Goal: Information Seeking & Learning: Learn about a topic

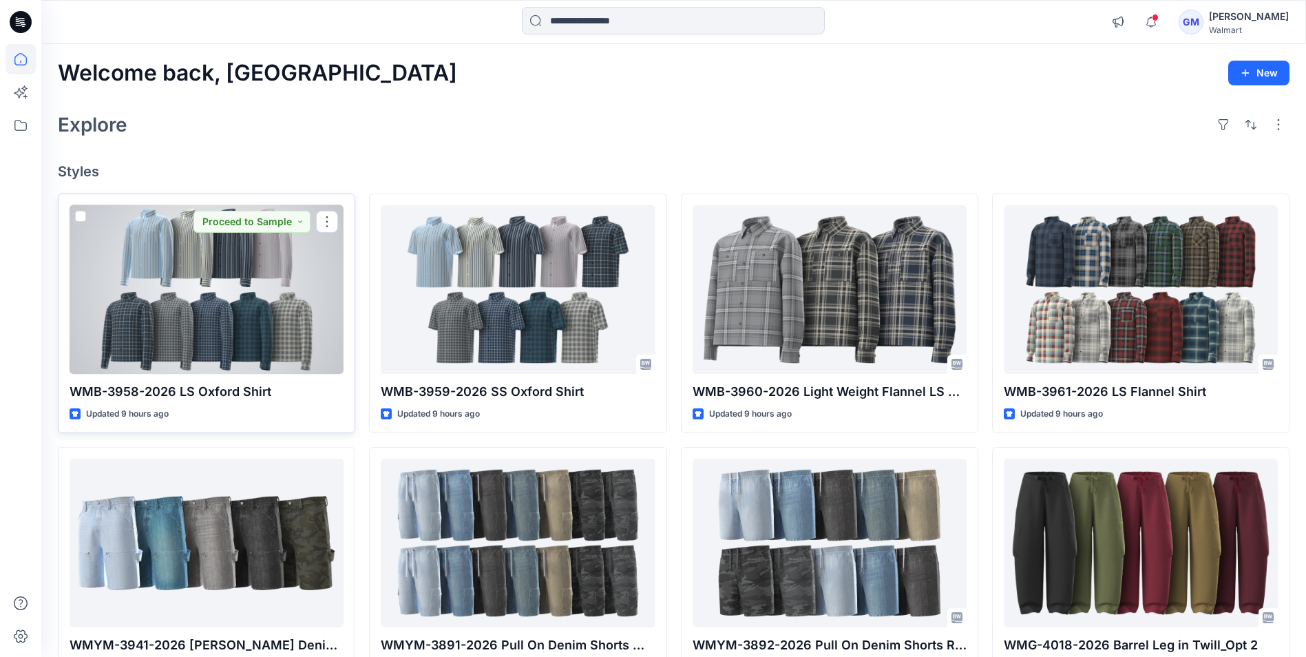
click at [206, 290] on div at bounding box center [207, 289] width 274 height 169
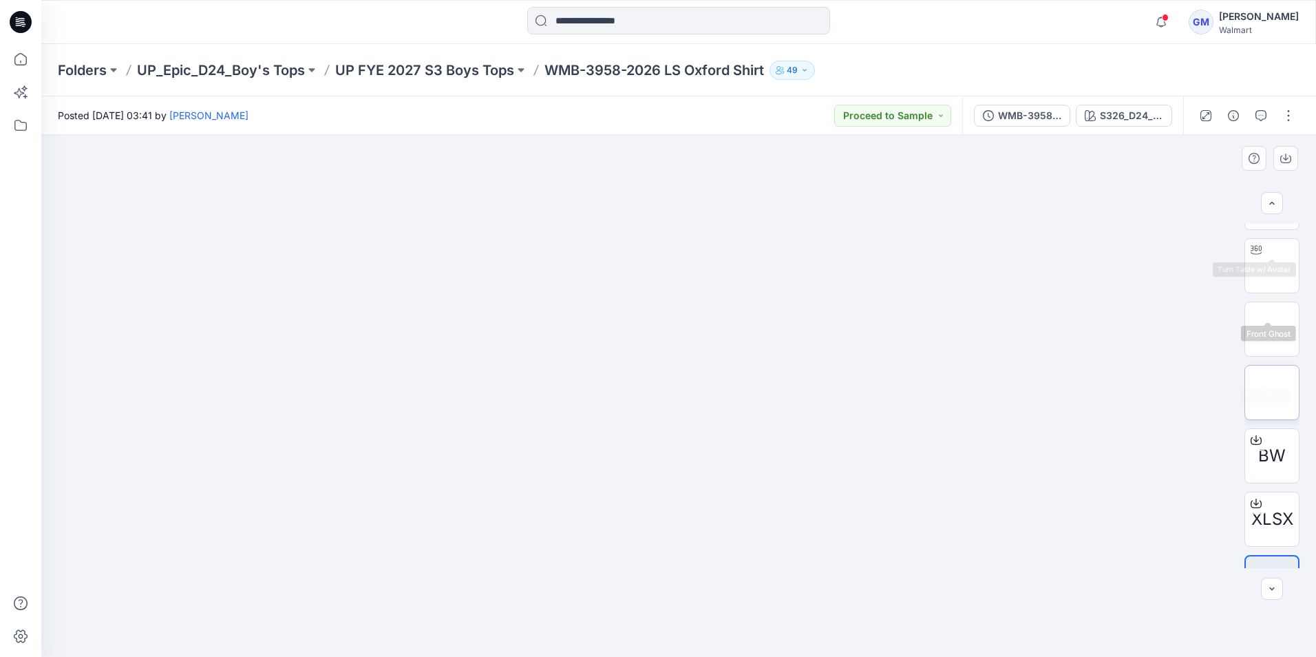
scroll to position [91, 0]
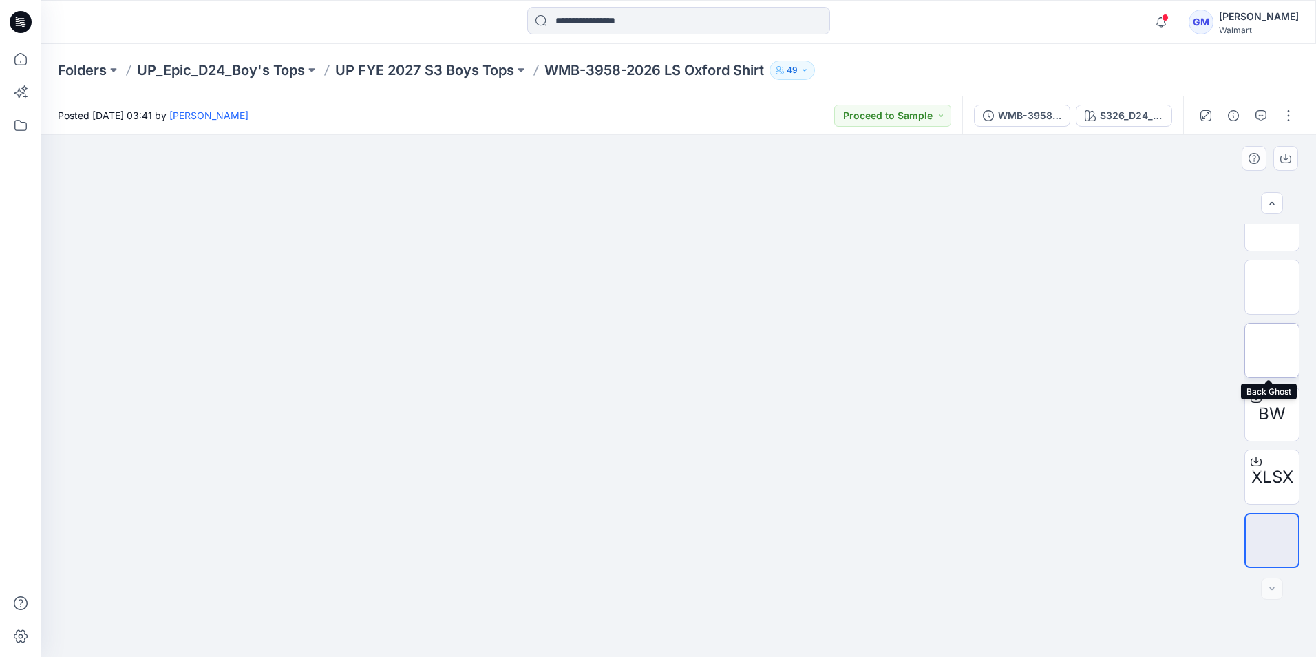
click at [1272, 350] on img at bounding box center [1272, 350] width 0 height 0
click at [1272, 287] on img at bounding box center [1272, 287] width 0 height 0
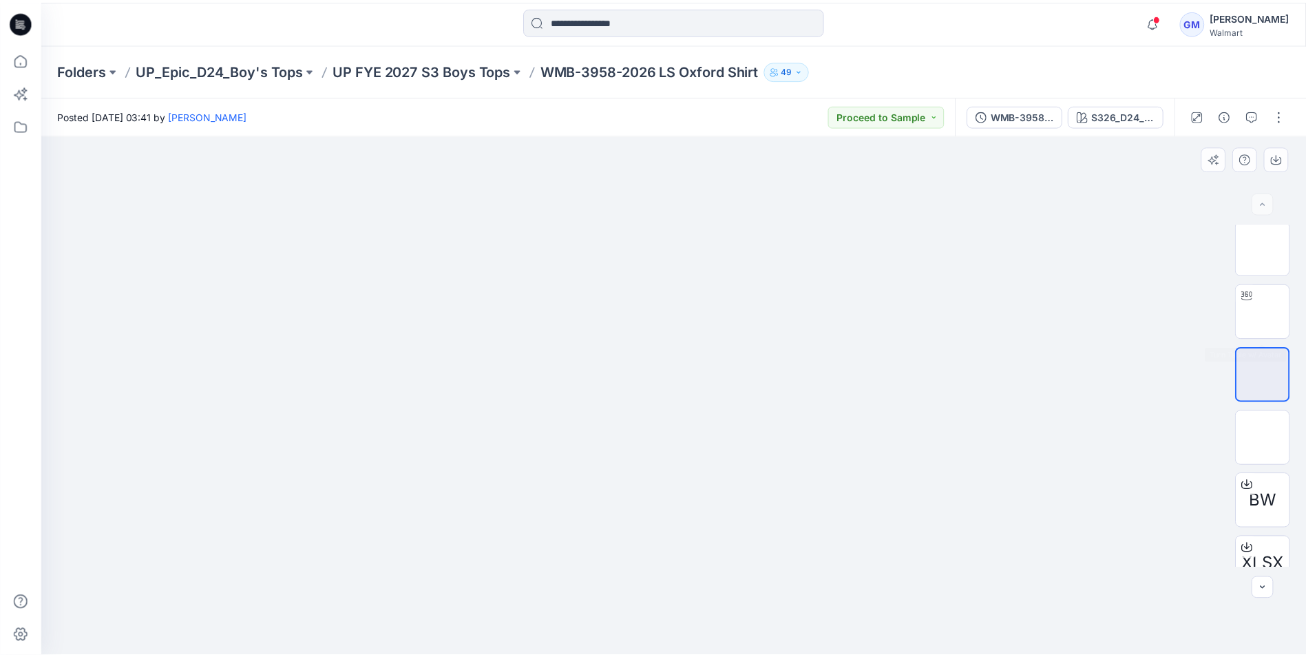
scroll to position [0, 0]
click at [1272, 251] on img at bounding box center [1272, 251] width 0 height 0
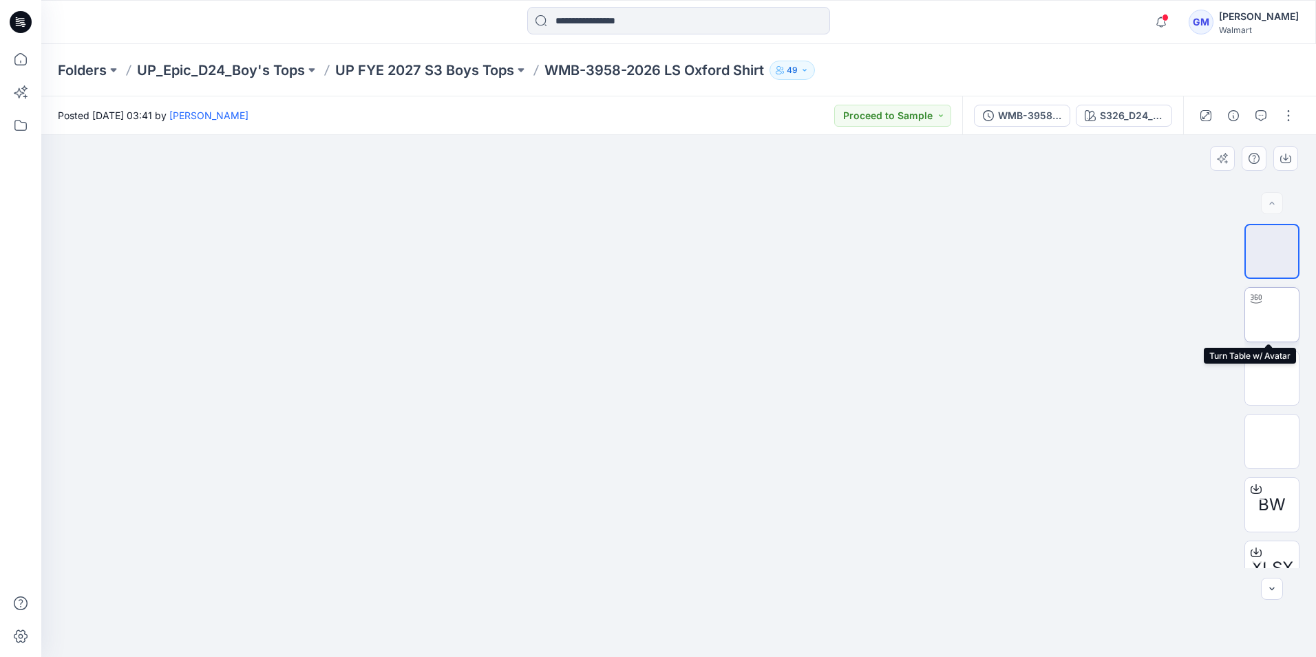
click at [1272, 315] on img at bounding box center [1272, 315] width 0 height 0
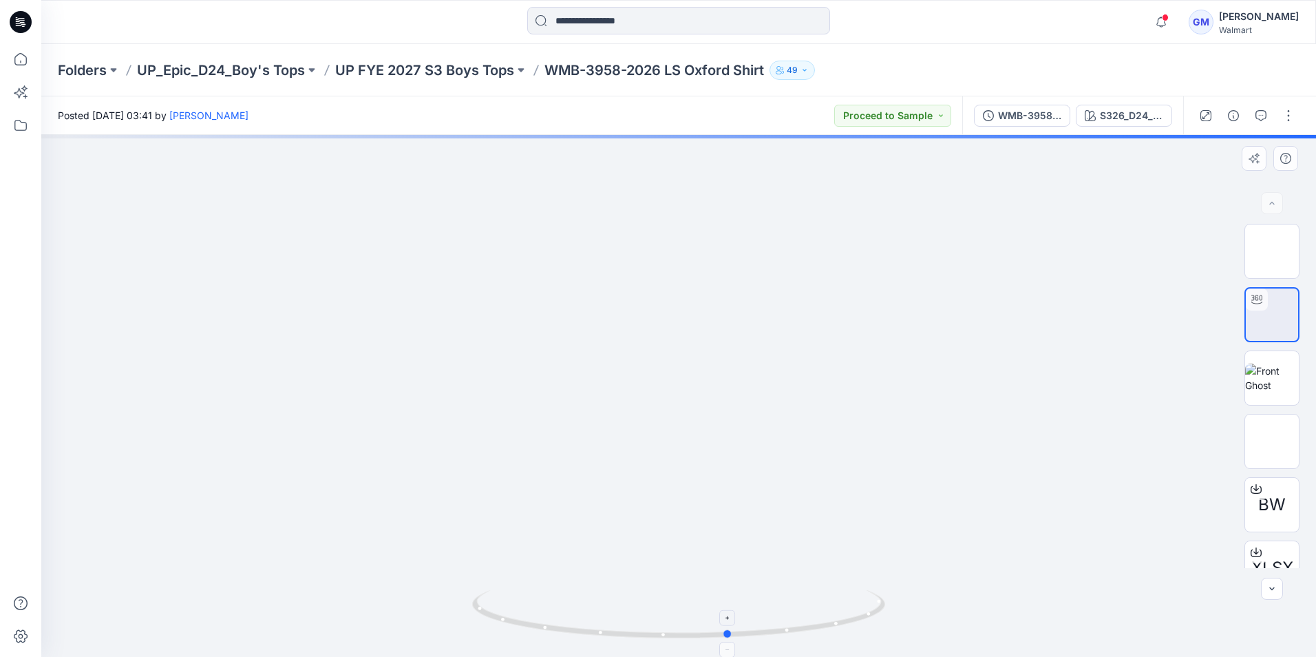
drag, startPoint x: 757, startPoint y: 632, endPoint x: 812, endPoint y: 589, distance: 69.7
click at [812, 590] on icon at bounding box center [680, 616] width 417 height 52
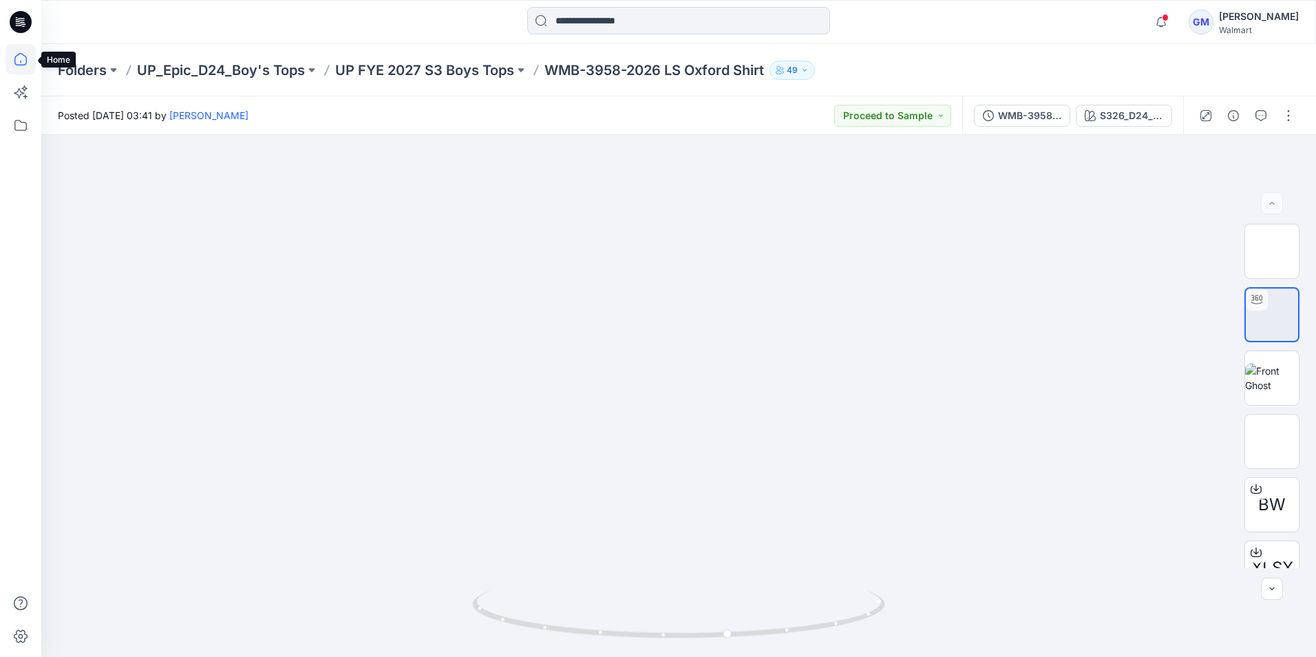
click at [17, 56] on icon at bounding box center [20, 59] width 12 height 12
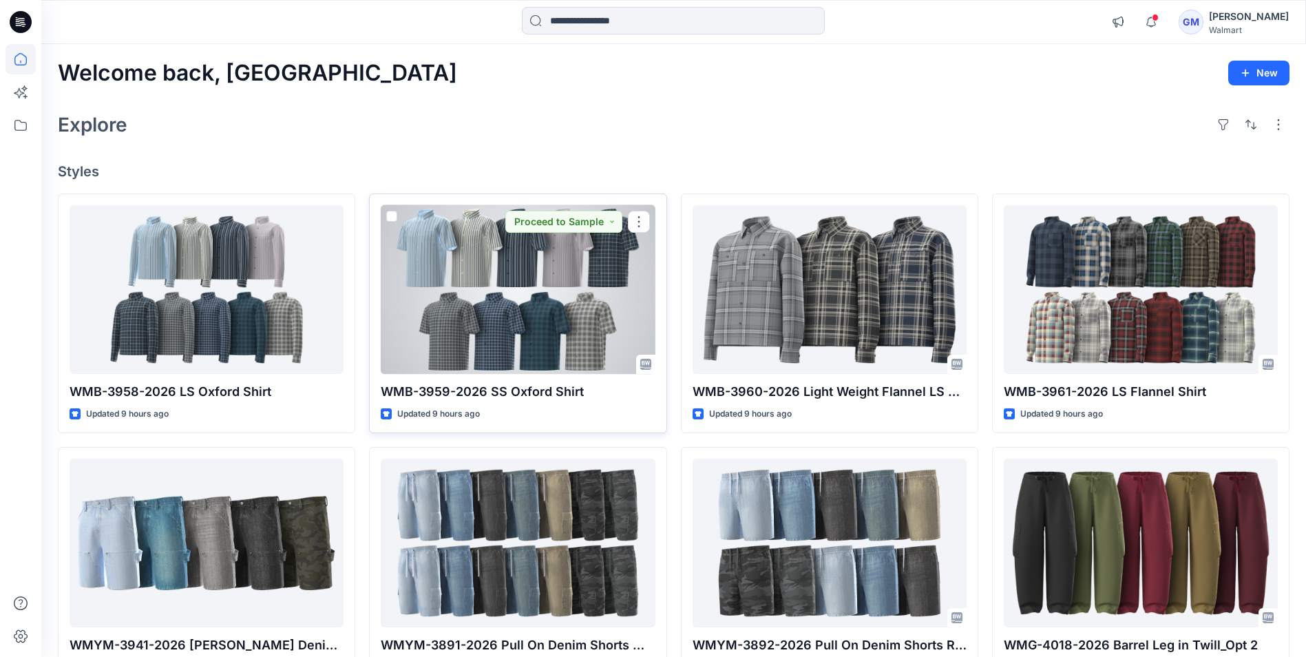
click at [545, 334] on div at bounding box center [518, 289] width 274 height 169
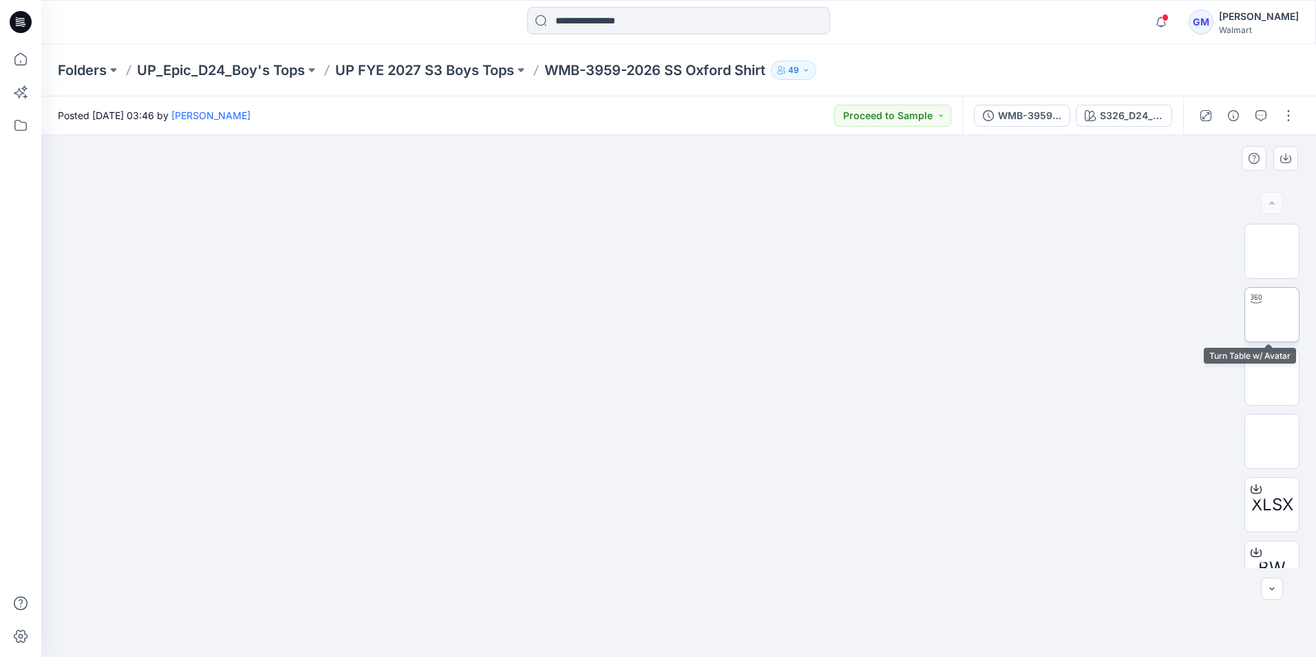
click at [1272, 315] on img at bounding box center [1272, 315] width 0 height 0
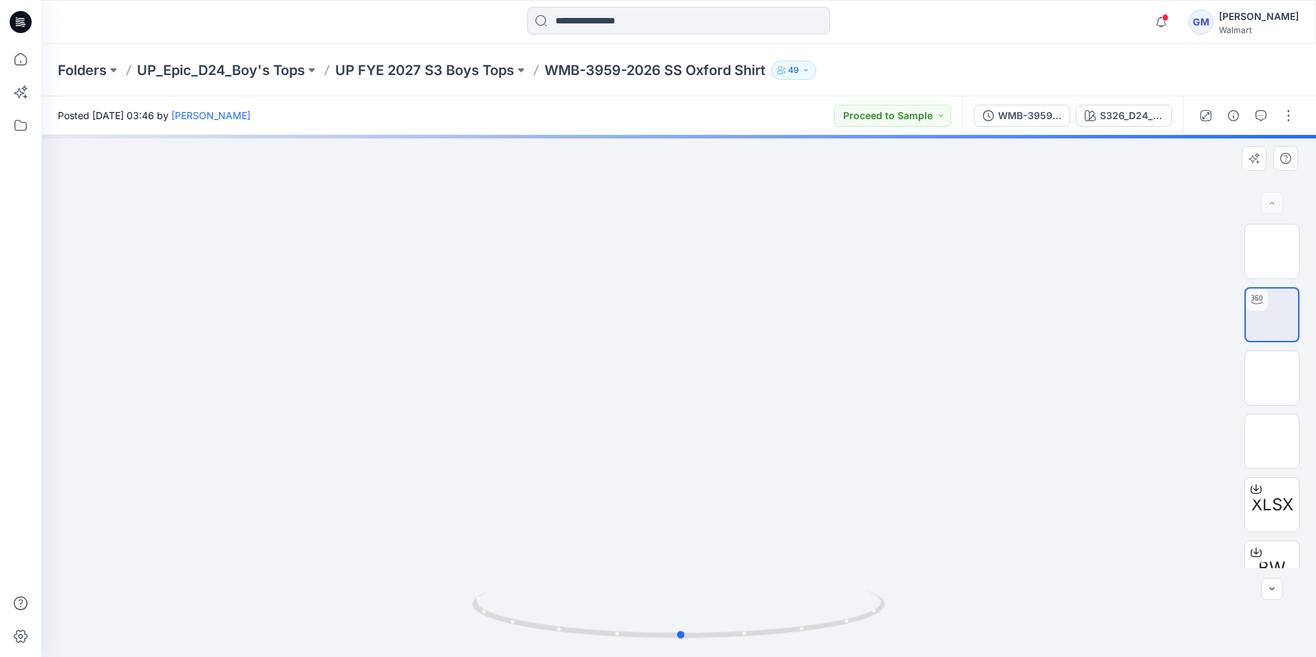
drag, startPoint x: 854, startPoint y: 617, endPoint x: 654, endPoint y: 576, distance: 204.6
click at [717, 586] on div at bounding box center [678, 396] width 1275 height 522
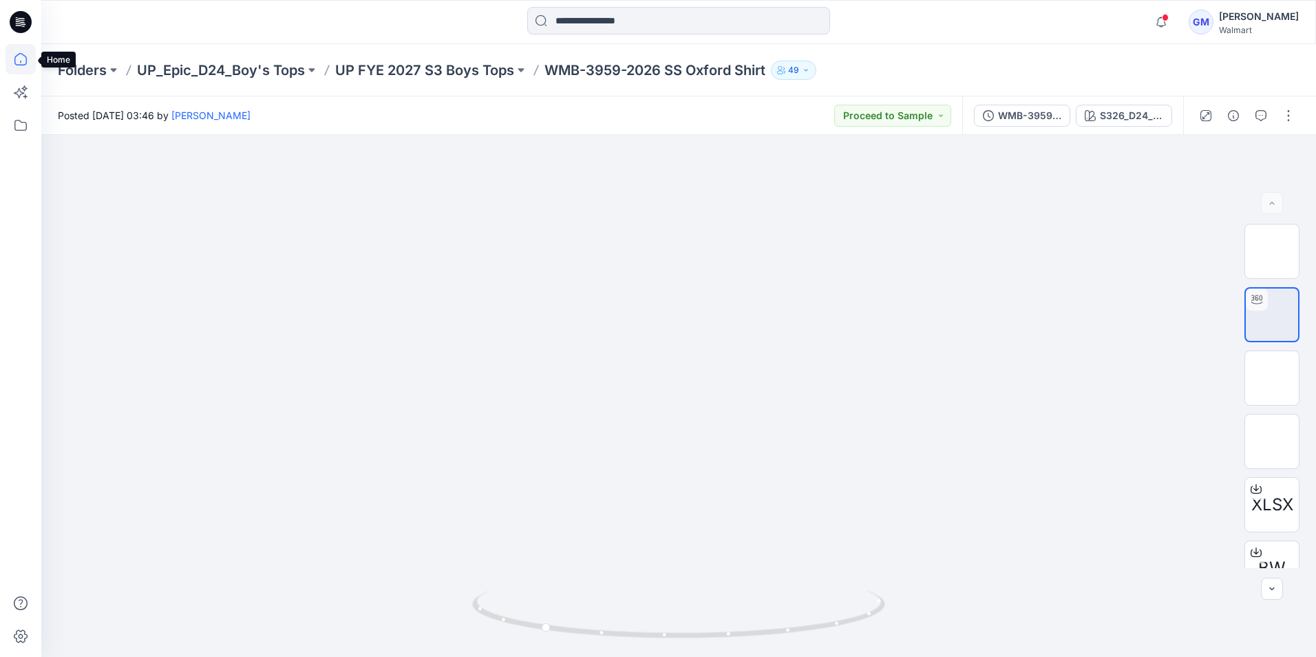
click at [24, 61] on icon at bounding box center [21, 59] width 30 height 30
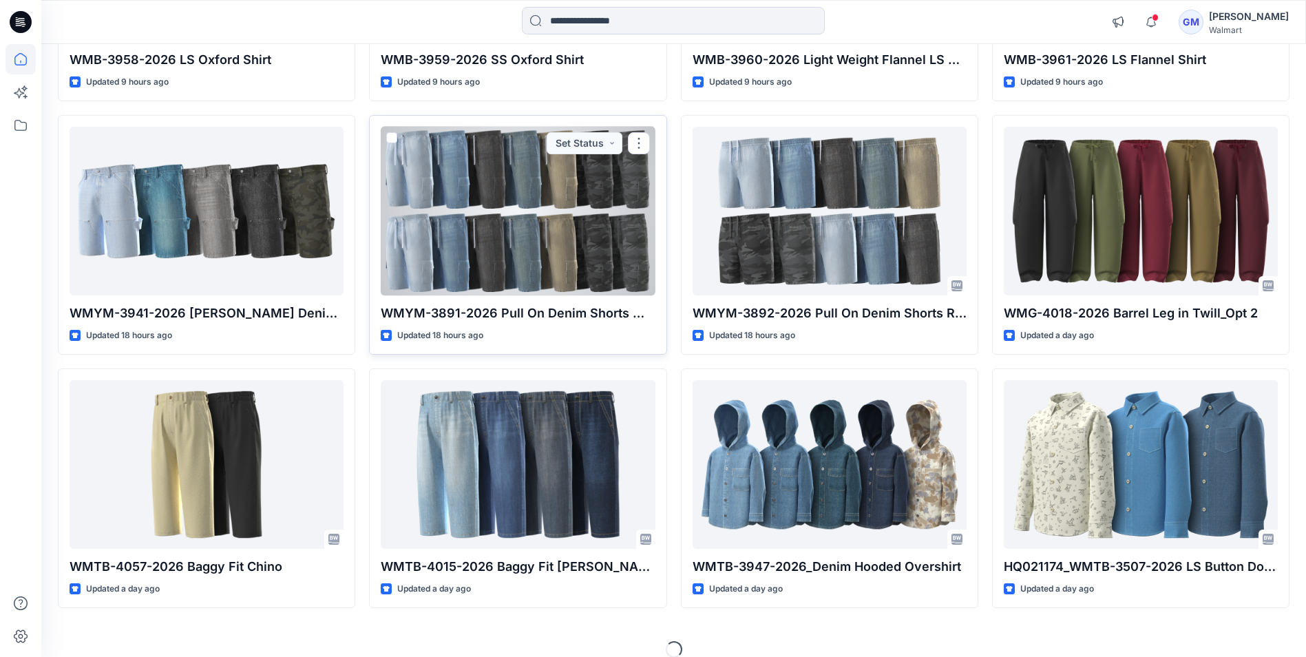
scroll to position [344, 0]
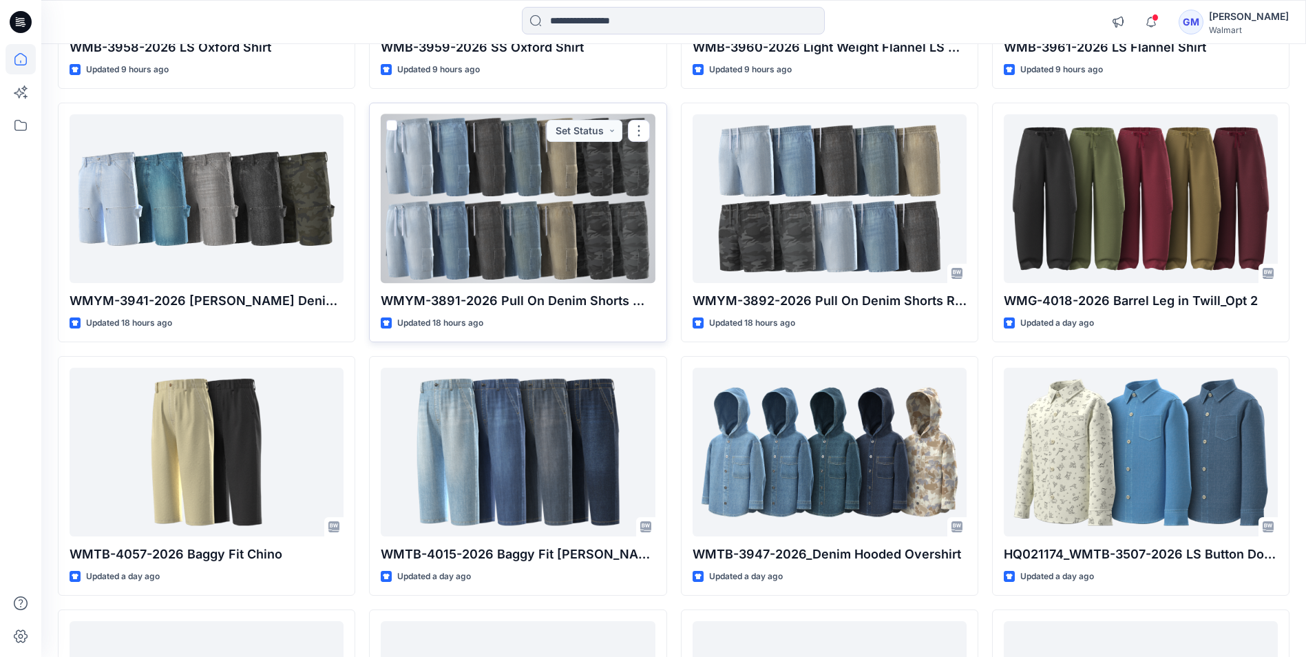
click at [543, 212] on div at bounding box center [518, 198] width 274 height 169
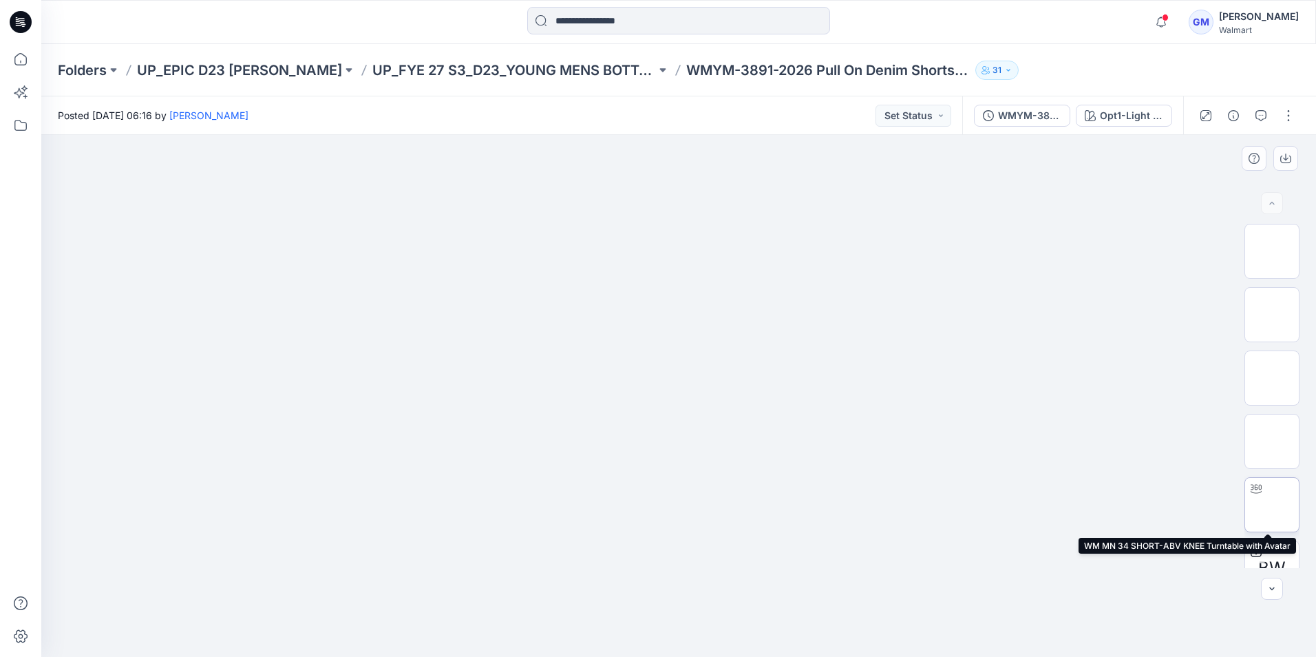
click at [1272, 505] on img at bounding box center [1272, 505] width 0 height 0
drag, startPoint x: 731, startPoint y: 521, endPoint x: 726, endPoint y: 238, distance: 282.3
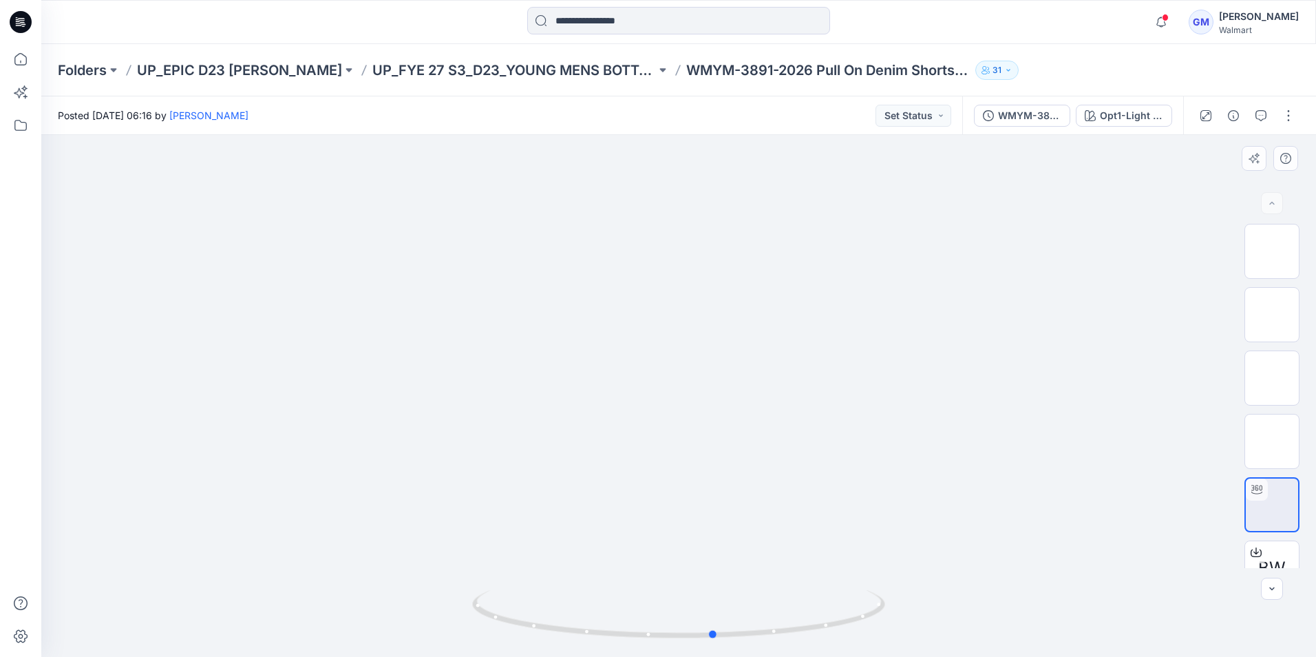
drag, startPoint x: 789, startPoint y: 629, endPoint x: 829, endPoint y: 588, distance: 57.0
click at [829, 588] on div at bounding box center [678, 622] width 413 height 69
drag, startPoint x: 687, startPoint y: 636, endPoint x: 588, endPoint y: 618, distance: 100.9
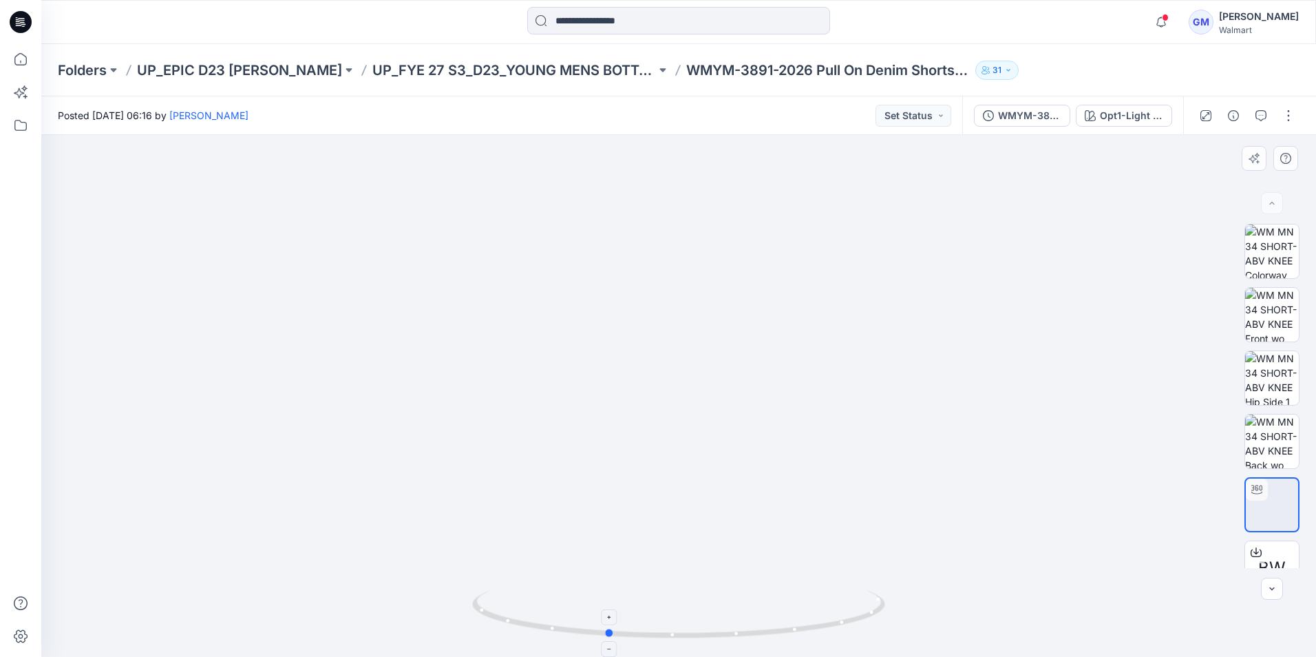
click at [583, 624] on icon at bounding box center [680, 616] width 417 height 52
drag, startPoint x: 774, startPoint y: 635, endPoint x: 872, endPoint y: 574, distance: 115.6
click at [872, 574] on div at bounding box center [678, 396] width 1275 height 522
drag, startPoint x: 726, startPoint y: 494, endPoint x: 737, endPoint y: 445, distance: 50.3
click at [737, 445] on img at bounding box center [679, 214] width 886 height 886
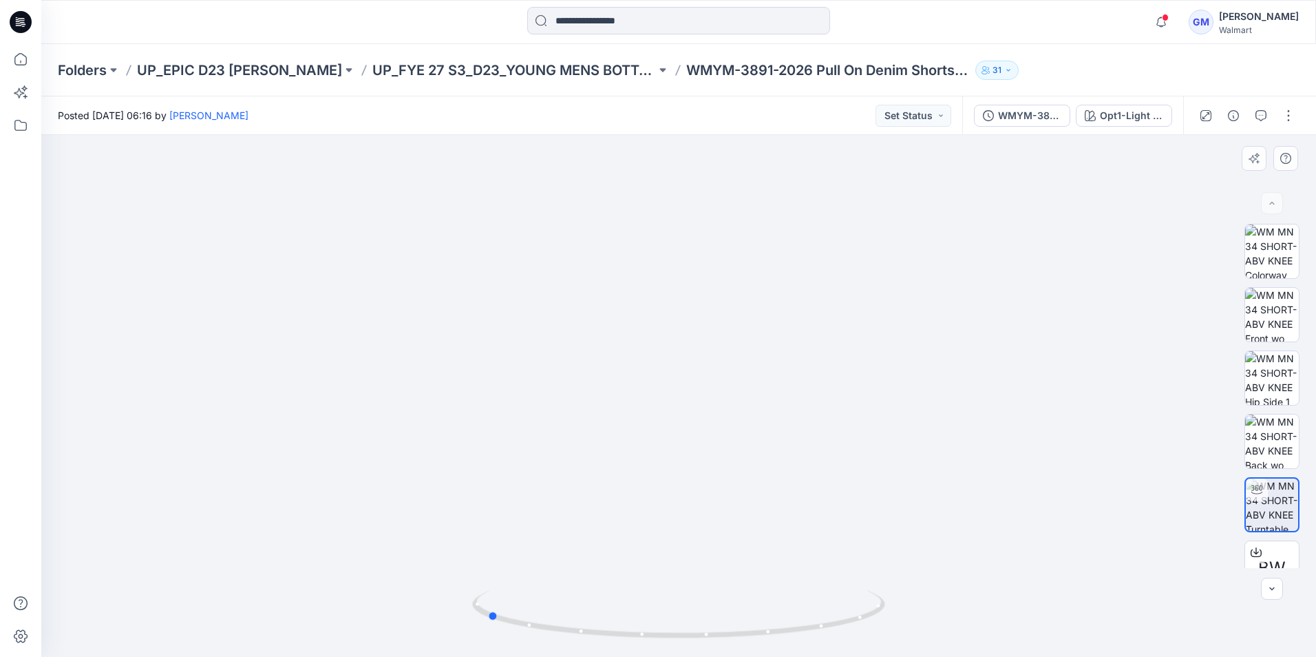
drag, startPoint x: 828, startPoint y: 627, endPoint x: 610, endPoint y: 588, distance: 221.6
click at [610, 588] on div at bounding box center [678, 622] width 413 height 69
drag, startPoint x: 679, startPoint y: 644, endPoint x: 881, endPoint y: 615, distance: 204.6
click at [881, 615] on div at bounding box center [678, 622] width 413 height 69
click at [14, 55] on icon at bounding box center [21, 59] width 30 height 30
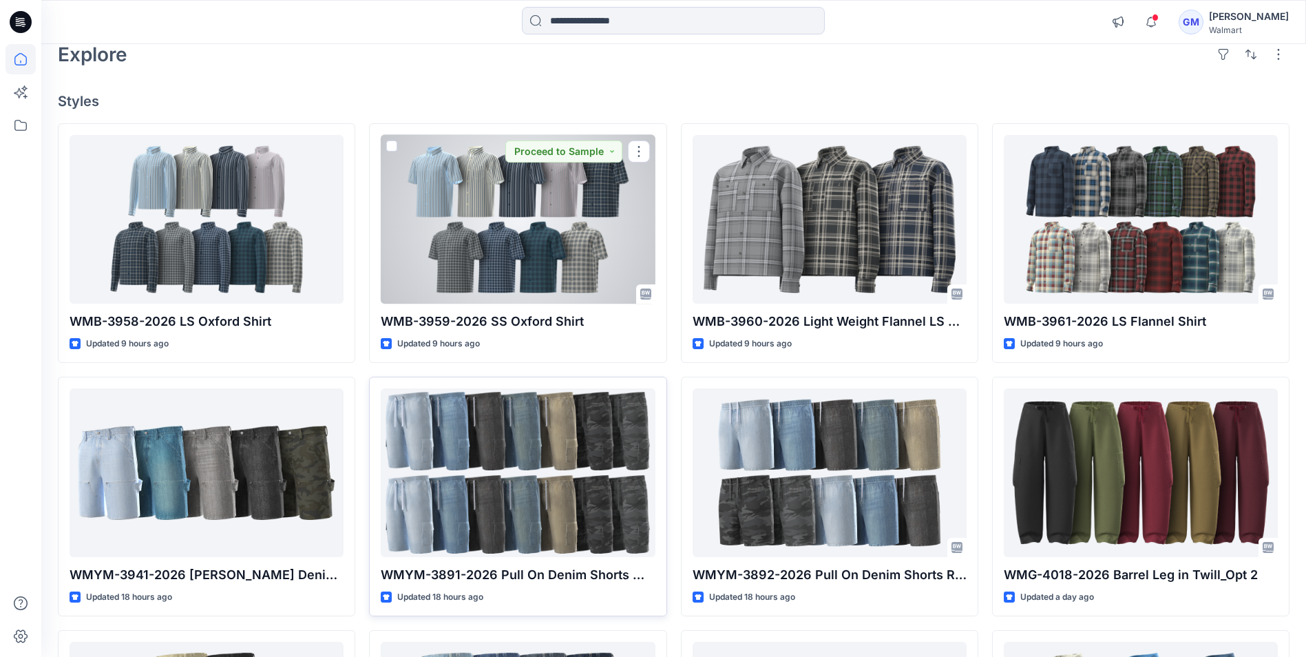
scroll to position [344, 0]
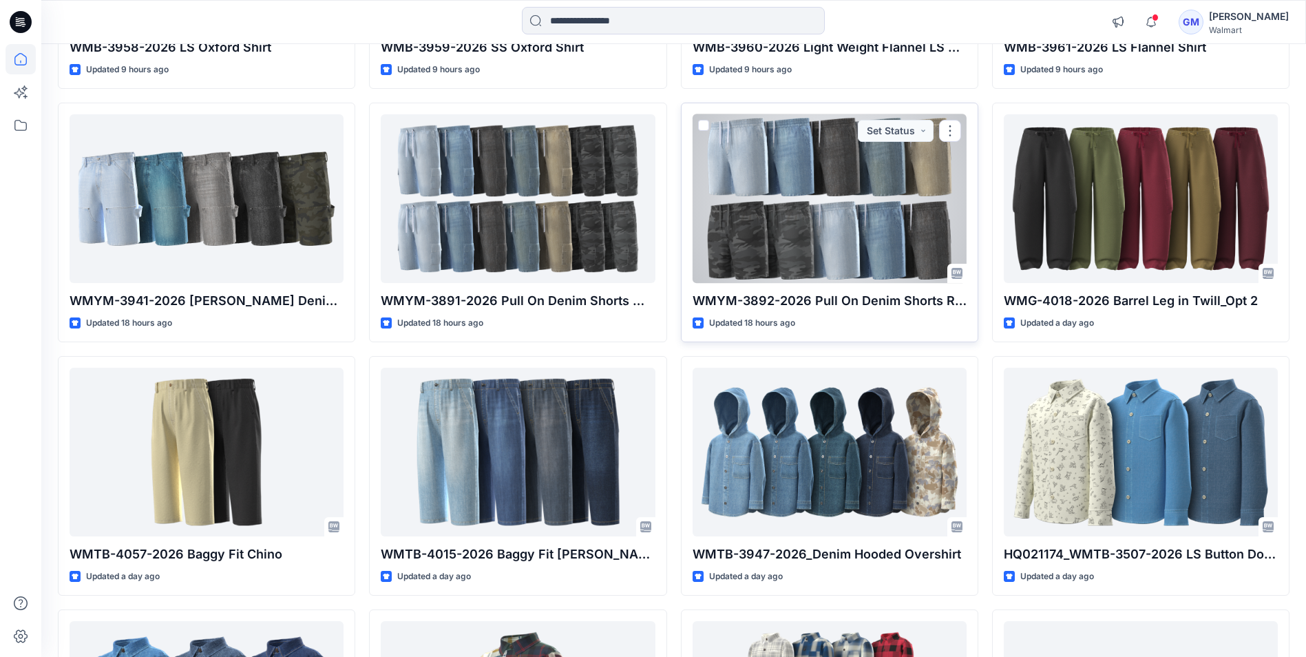
click at [837, 213] on div at bounding box center [830, 198] width 274 height 169
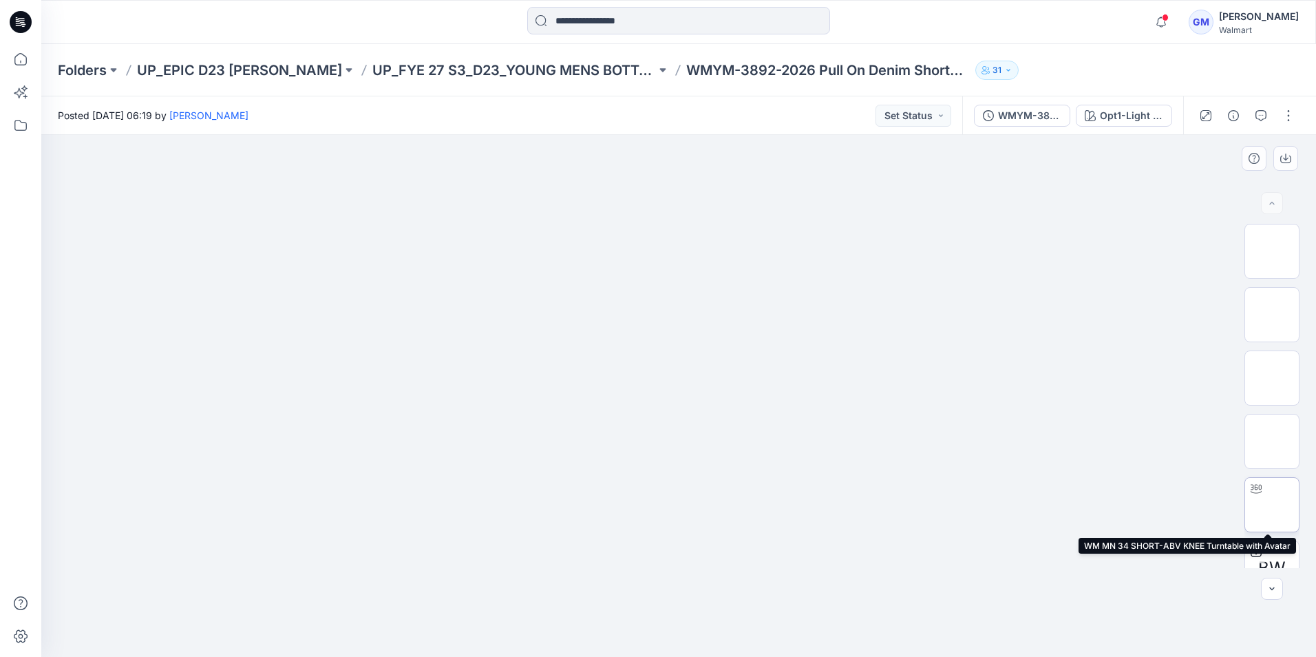
click at [1272, 505] on img at bounding box center [1272, 505] width 0 height 0
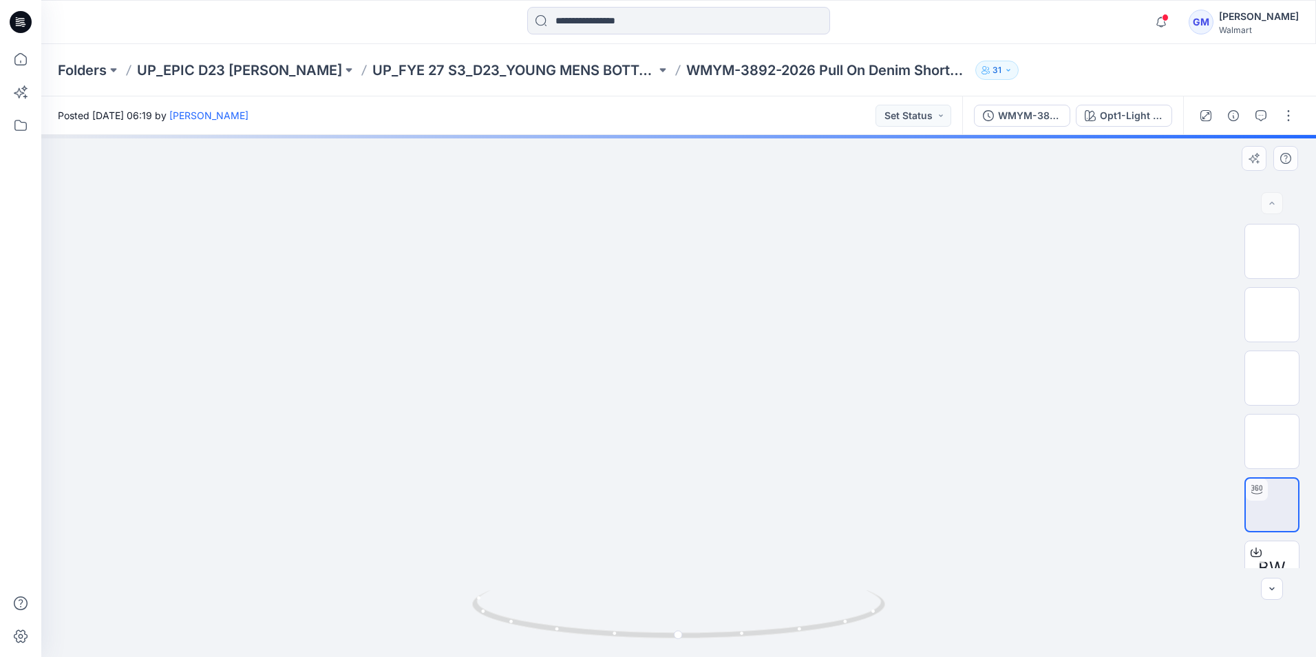
drag, startPoint x: 759, startPoint y: 554, endPoint x: 739, endPoint y: 448, distance: 107.2
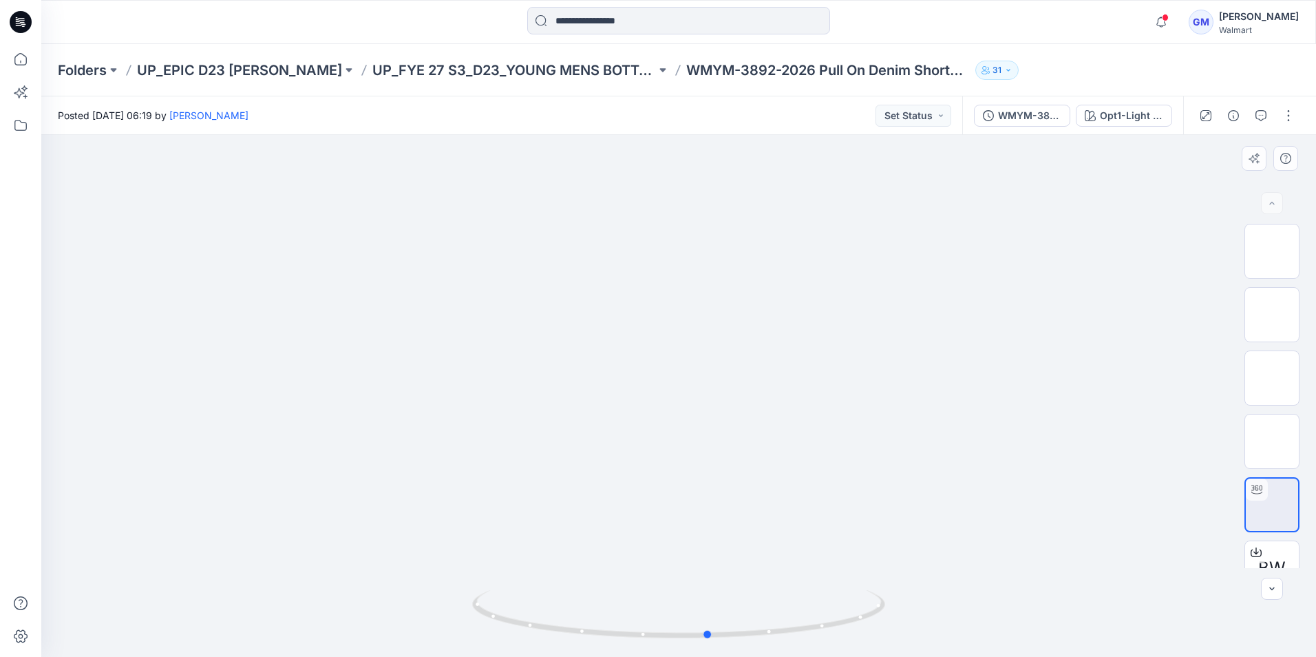
drag, startPoint x: 828, startPoint y: 615, endPoint x: 445, endPoint y: 549, distance: 388.5
click at [445, 549] on div at bounding box center [678, 396] width 1275 height 522
click at [15, 55] on icon at bounding box center [21, 59] width 30 height 30
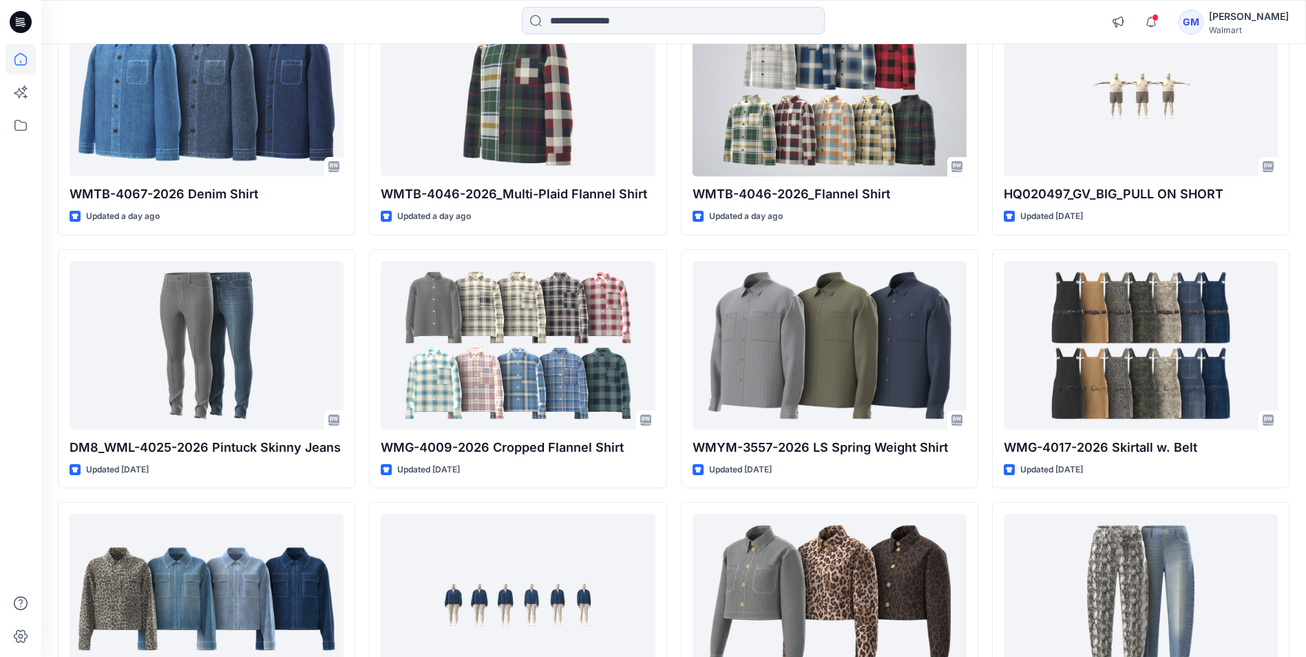
scroll to position [964, 0]
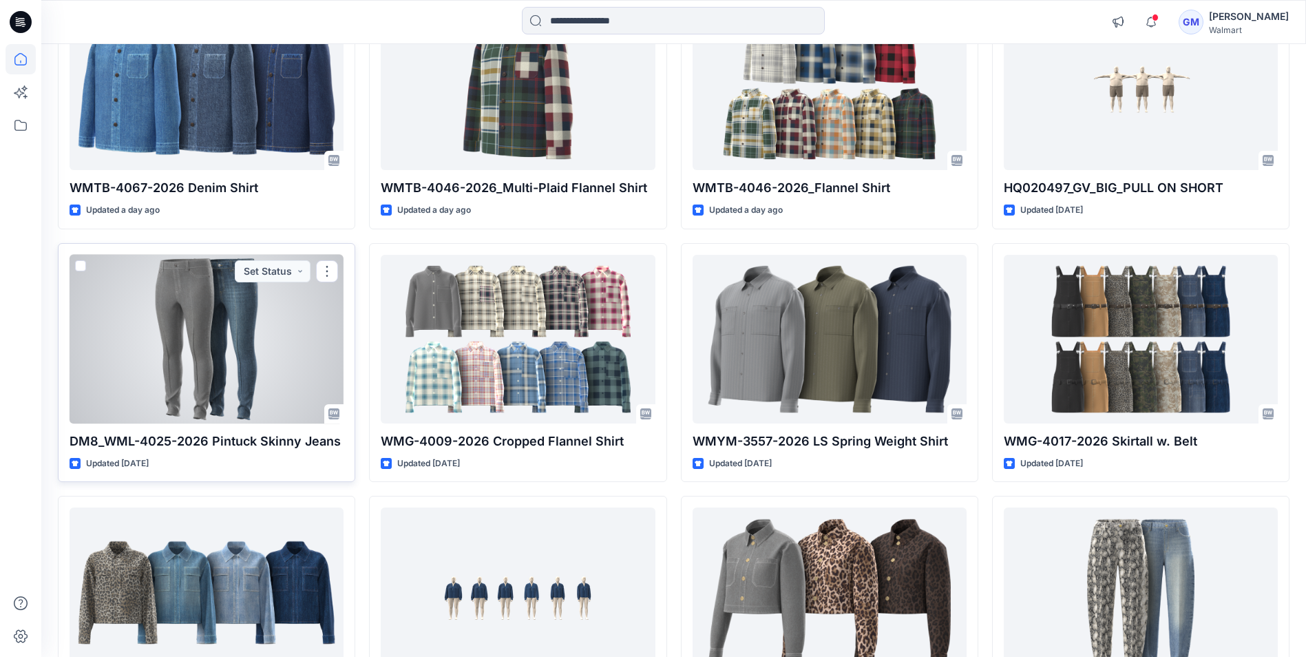
click at [227, 315] on div at bounding box center [207, 339] width 274 height 169
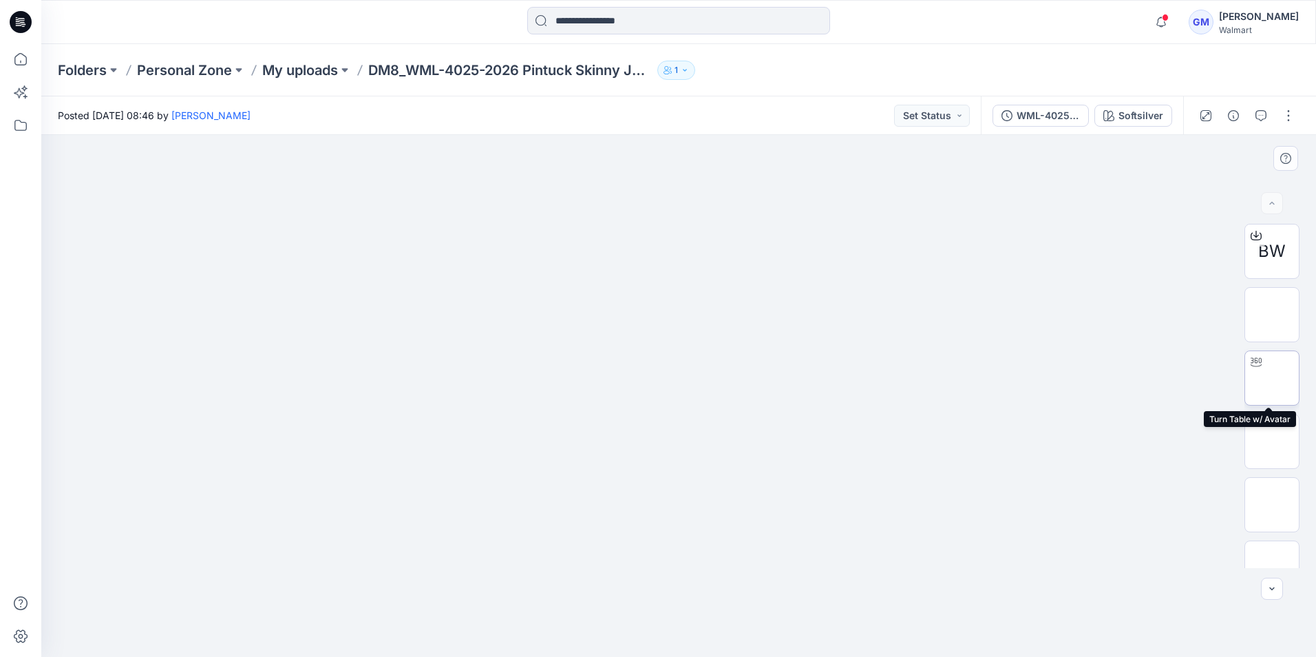
click at [1272, 378] on img at bounding box center [1272, 378] width 0 height 0
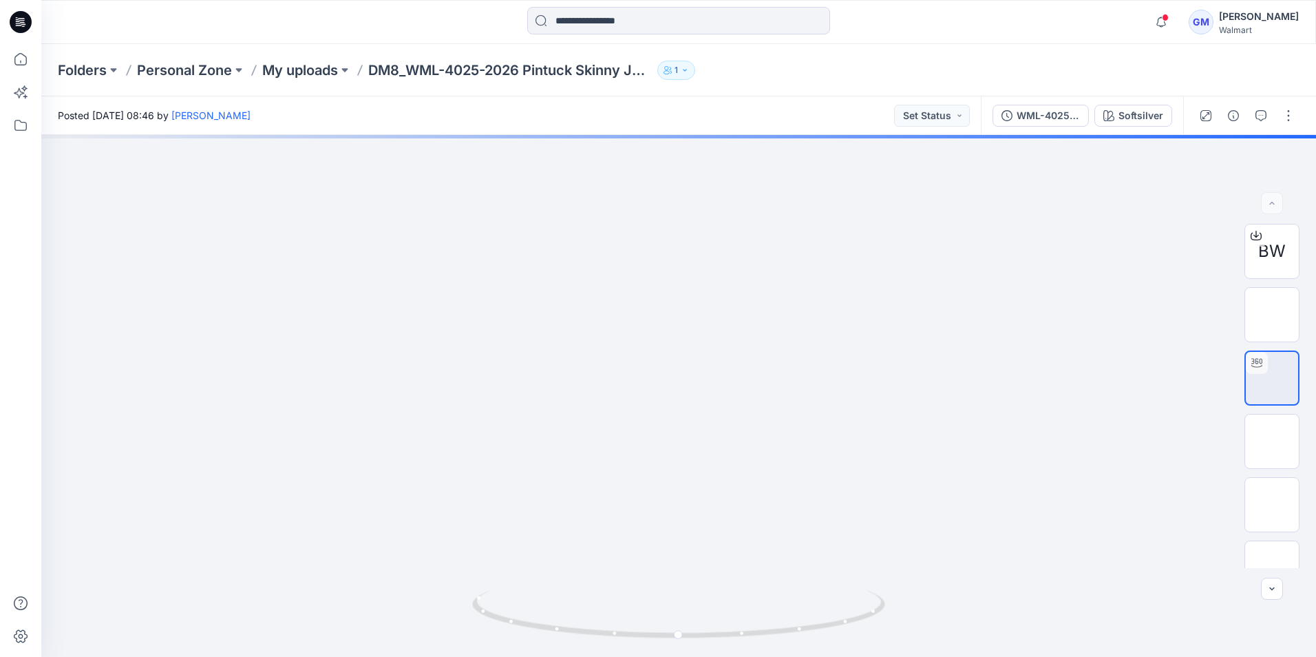
drag, startPoint x: 781, startPoint y: 511, endPoint x: 750, endPoint y: -51, distance: 562.6
click at [750, 0] on html "Notifications [PERSON_NAME] changed the status of WMB-3958-2026 LS Oxford Shirt…" at bounding box center [658, 328] width 1316 height 657
drag, startPoint x: 606, startPoint y: 213, endPoint x: 728, endPoint y: 482, distance: 294.9
drag, startPoint x: 689, startPoint y: 377, endPoint x: 635, endPoint y: 578, distance: 208.1
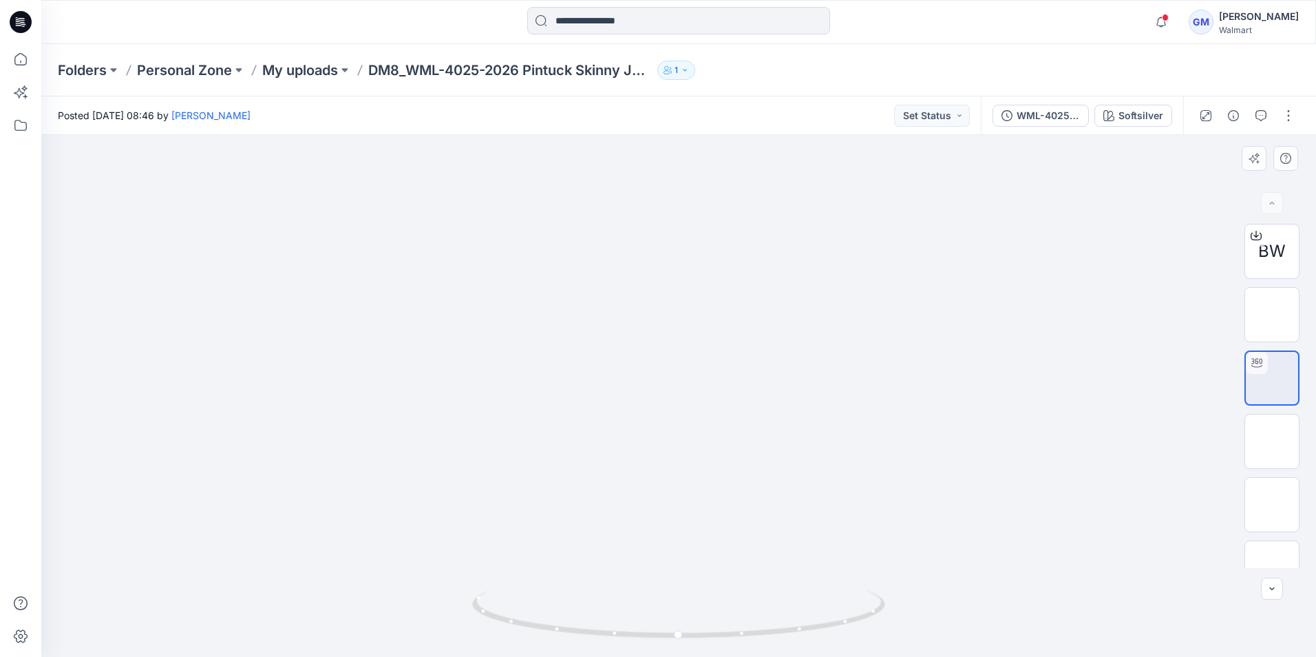
drag, startPoint x: 713, startPoint y: 510, endPoint x: 667, endPoint y: 258, distance: 256.2
drag, startPoint x: 649, startPoint y: 495, endPoint x: 648, endPoint y: 226, distance: 269.2
drag, startPoint x: 660, startPoint y: 441, endPoint x: 664, endPoint y: 198, distance: 243.1
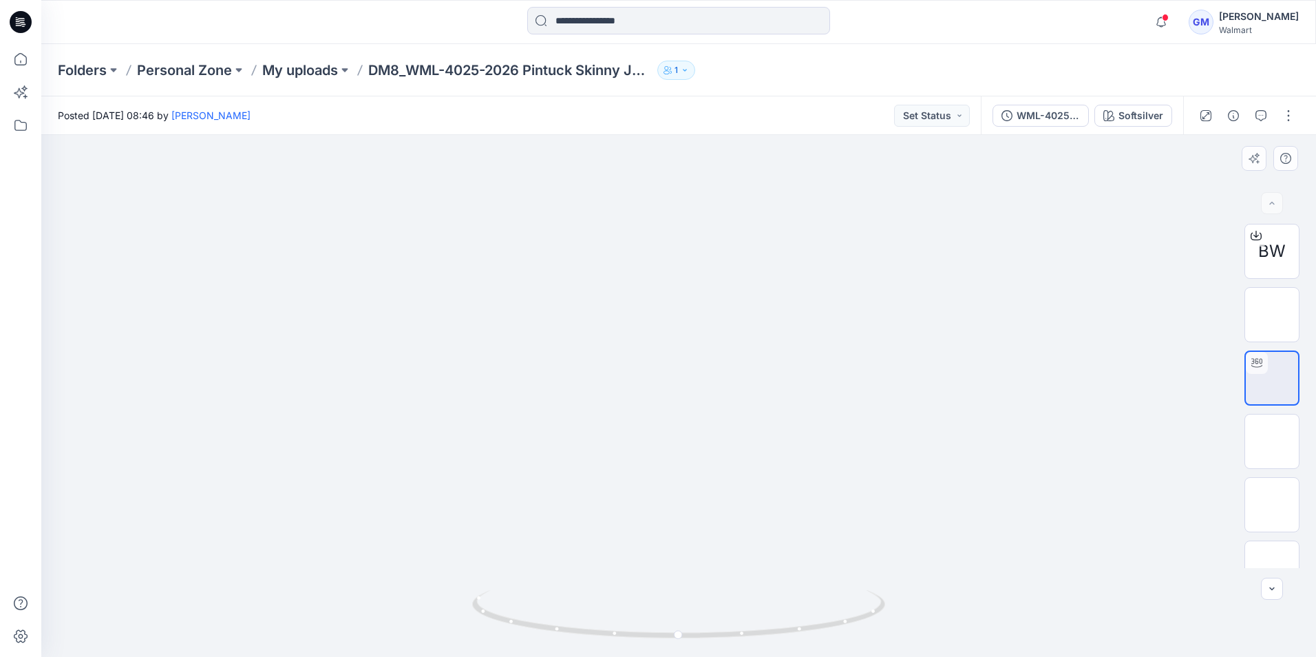
drag, startPoint x: 664, startPoint y: 434, endPoint x: 643, endPoint y: 229, distance: 206.2
drag, startPoint x: 854, startPoint y: 622, endPoint x: 678, endPoint y: 589, distance: 179.3
click at [678, 589] on div at bounding box center [678, 622] width 413 height 69
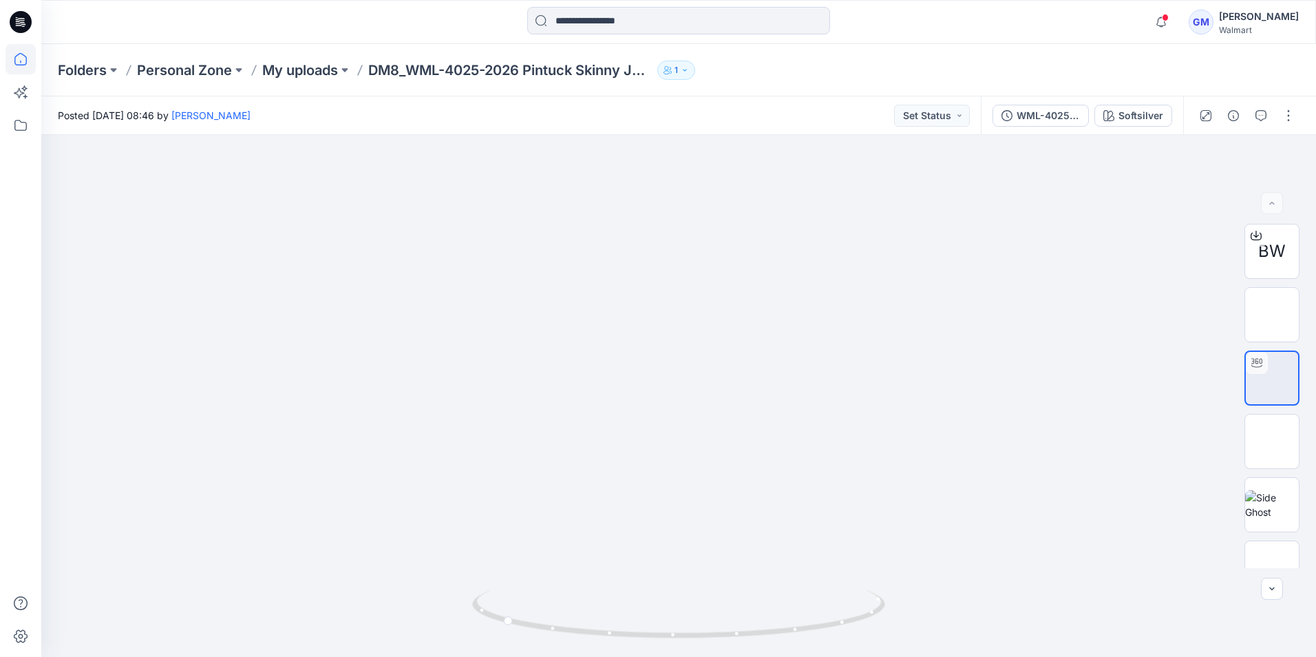
click at [22, 54] on icon at bounding box center [20, 59] width 12 height 12
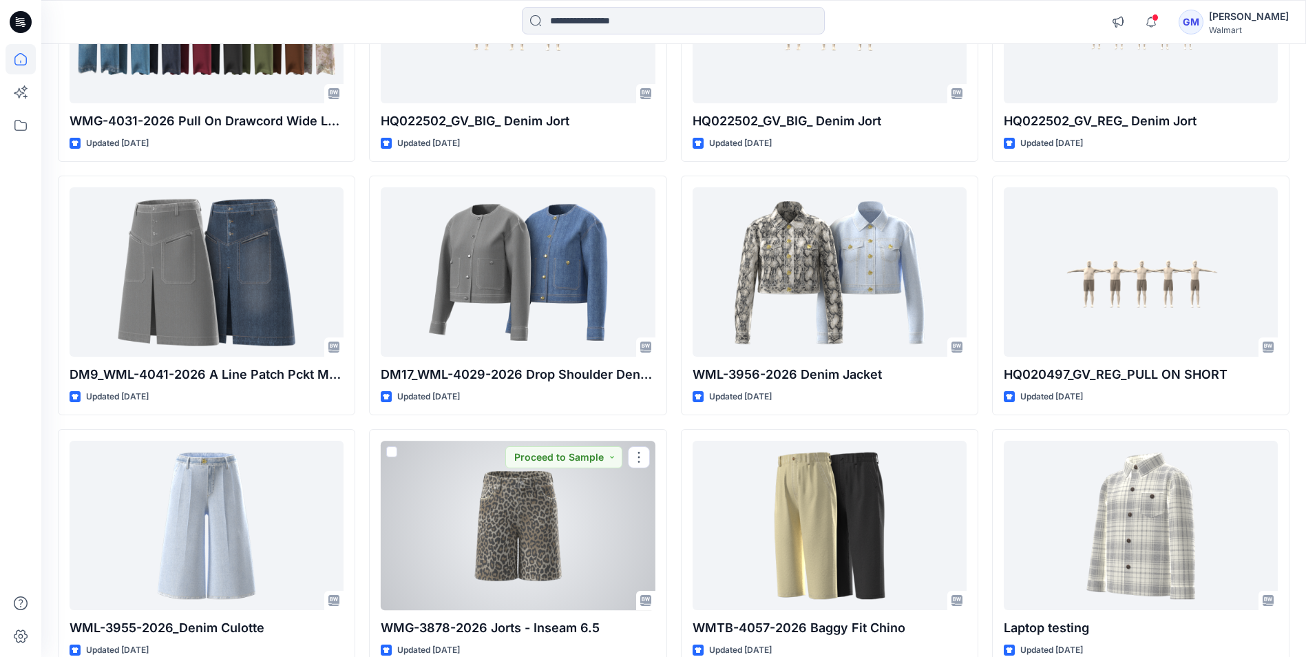
scroll to position [2213, 0]
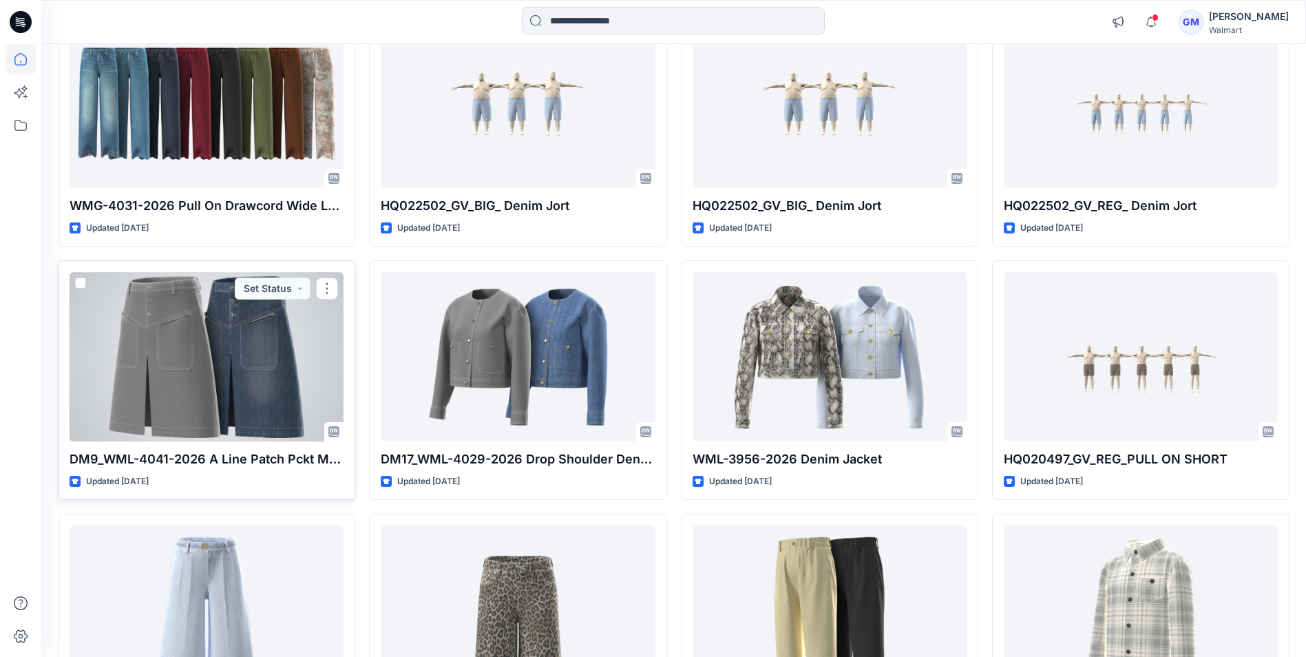
click at [231, 317] on div at bounding box center [207, 356] width 274 height 169
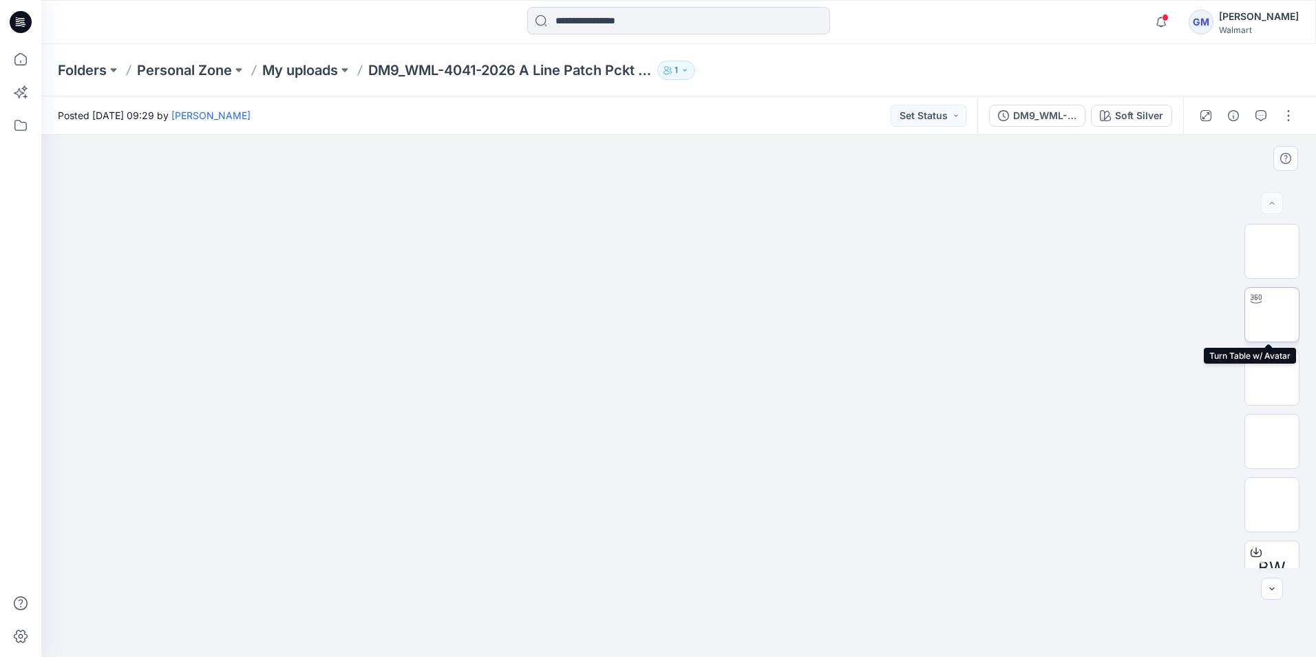
click at [1272, 315] on img at bounding box center [1272, 315] width 0 height 0
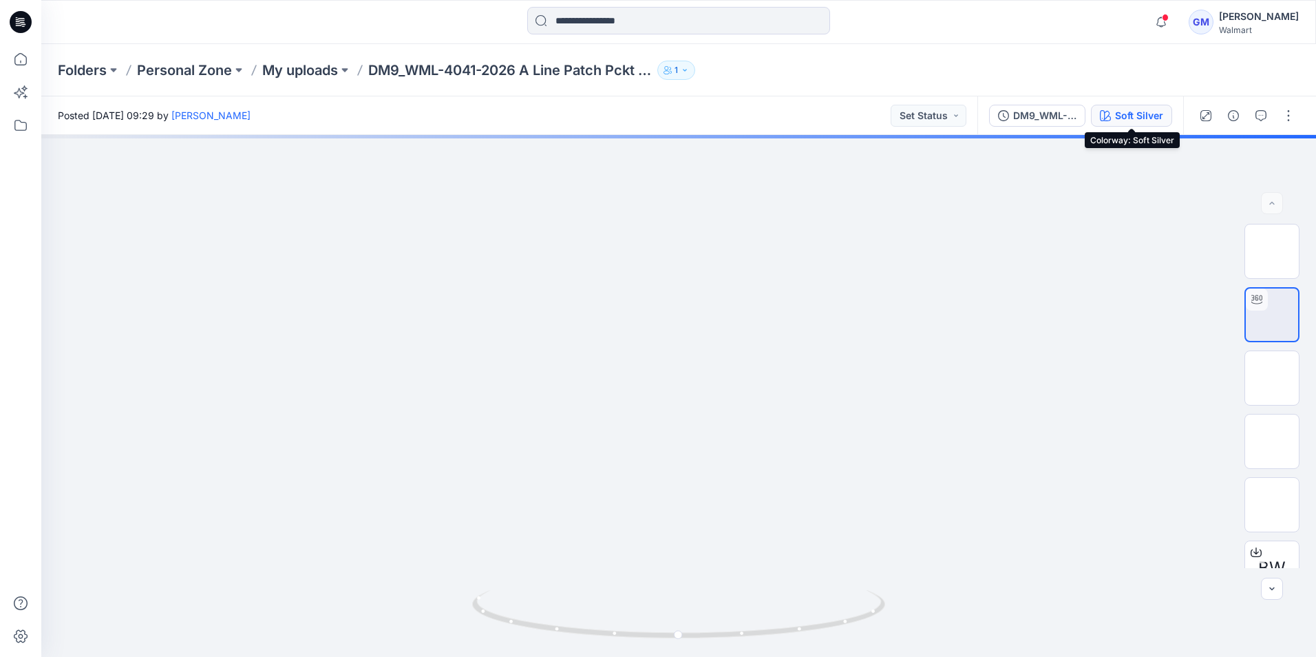
click at [1135, 118] on div "Soft Silver" at bounding box center [1139, 115] width 48 height 15
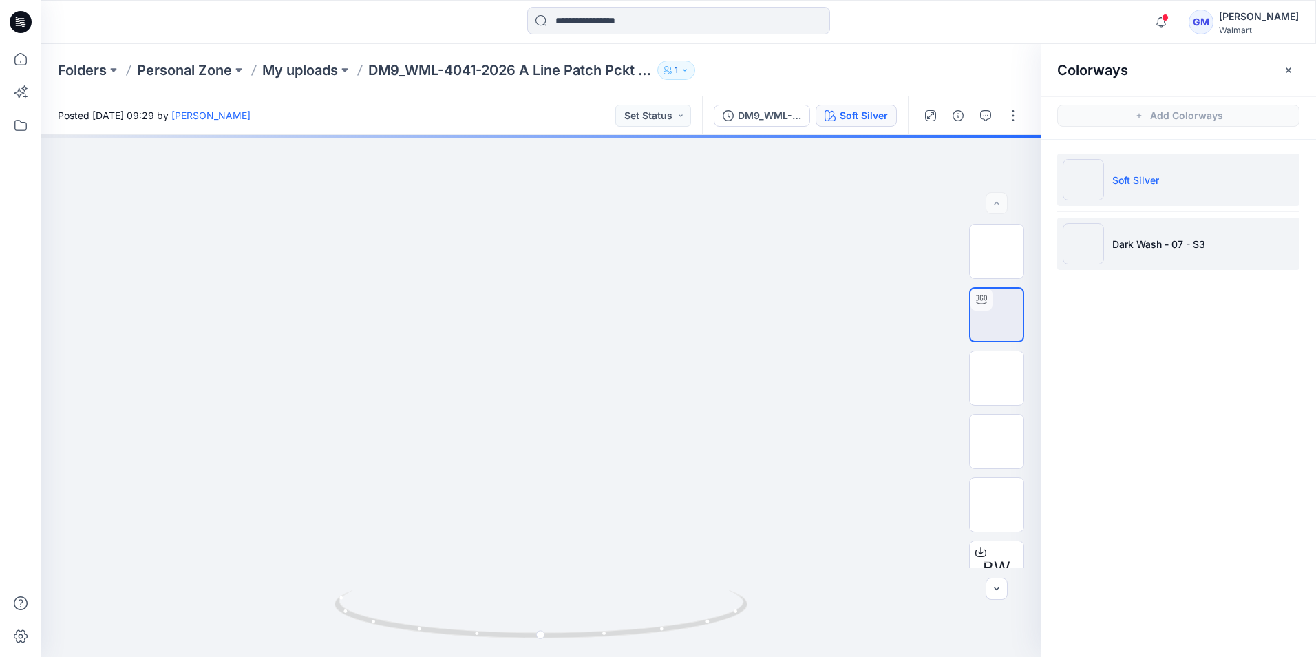
click at [1170, 235] on li "Dark Wash - 07 - S3" at bounding box center [1179, 244] width 242 height 52
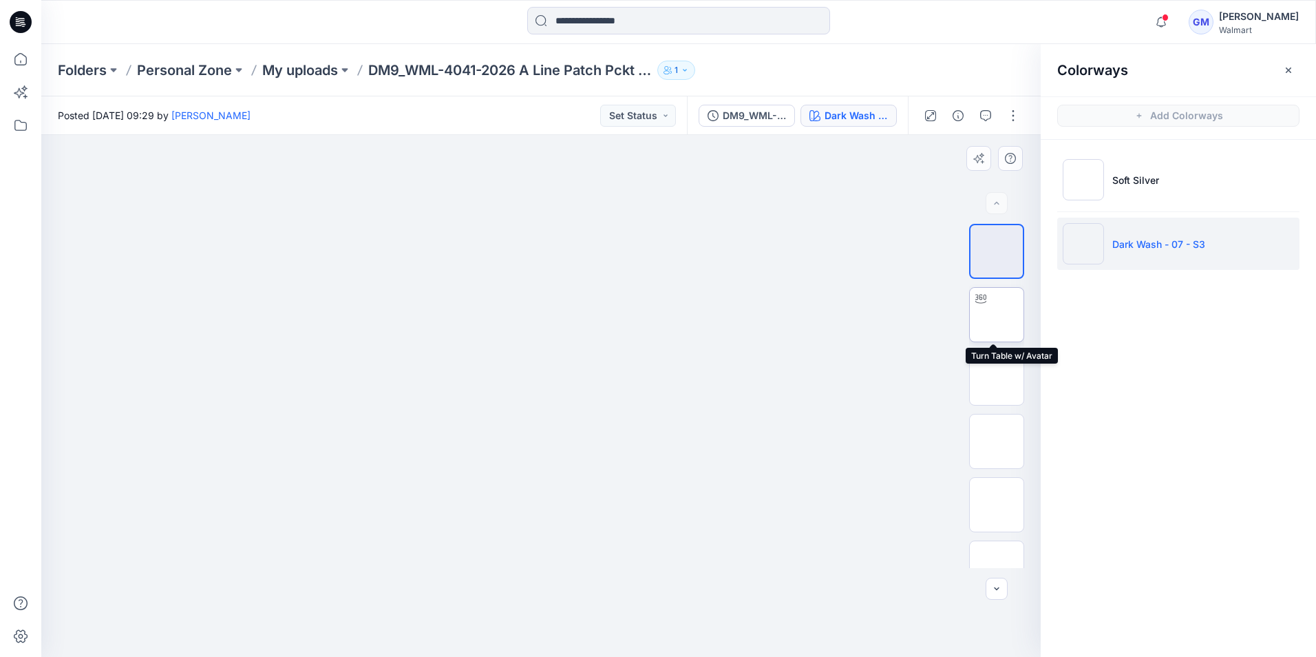
click at [988, 304] on div at bounding box center [981, 299] width 22 height 22
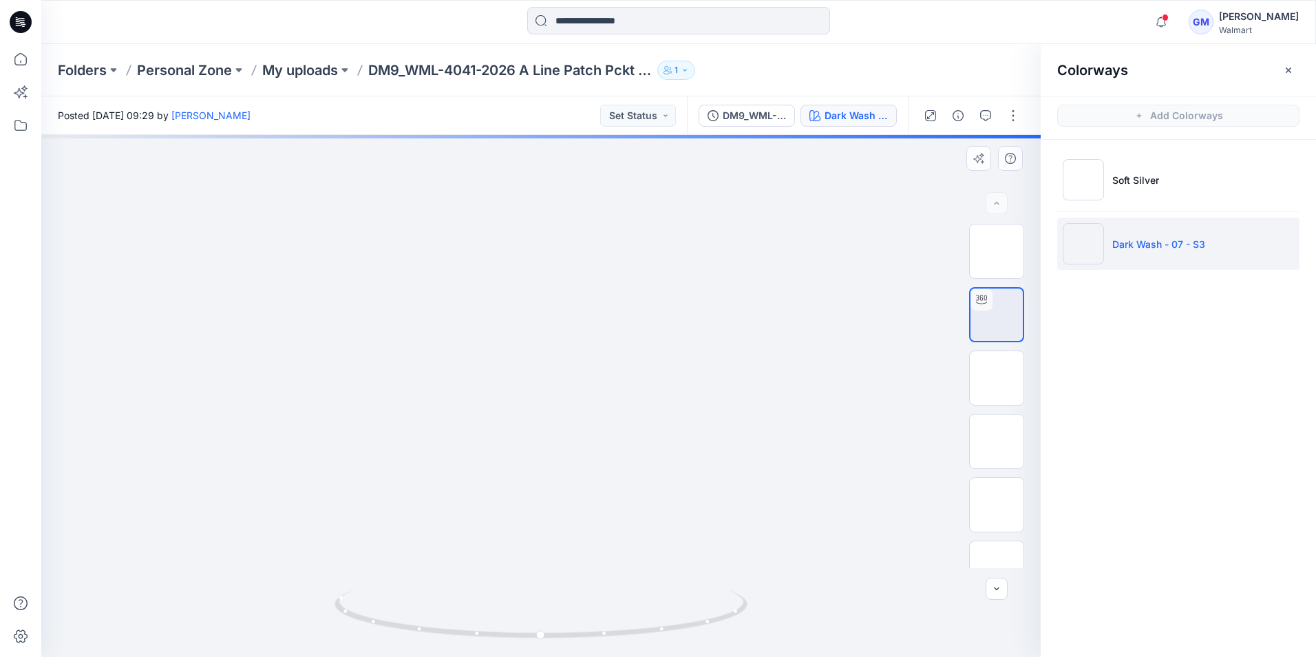
drag, startPoint x: 640, startPoint y: 495, endPoint x: 640, endPoint y: 324, distance: 171.4
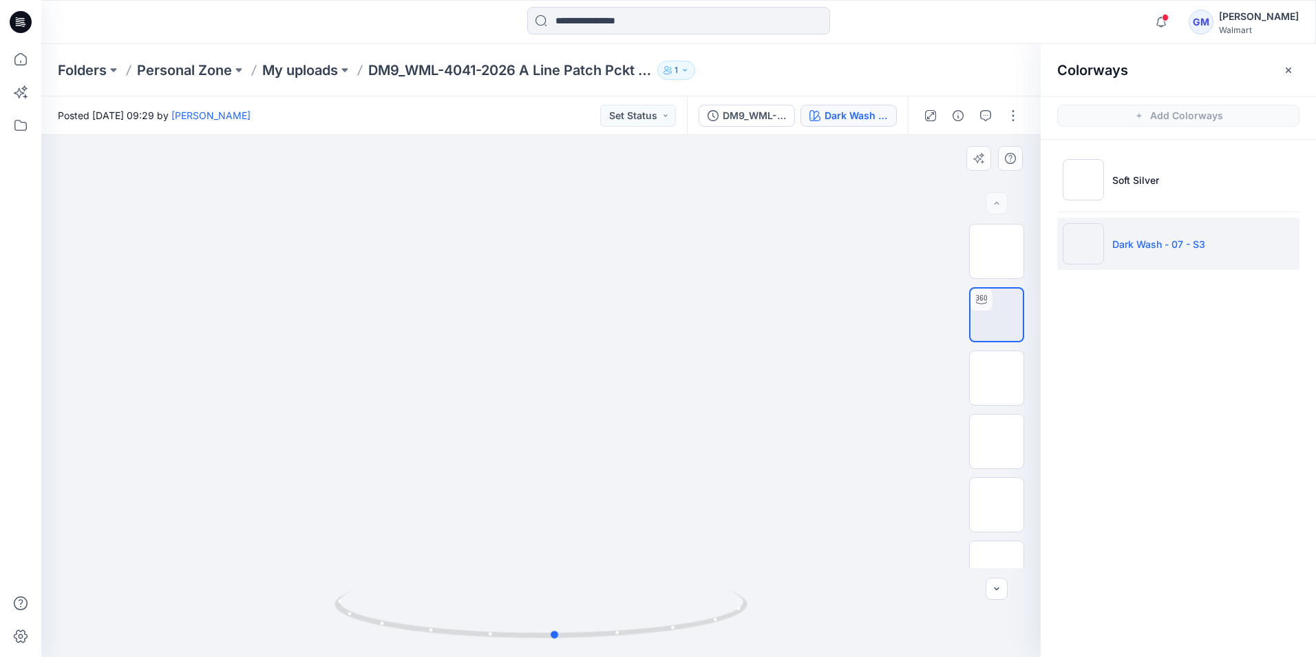
drag, startPoint x: 711, startPoint y: 603, endPoint x: 313, endPoint y: 560, distance: 401.0
click at [313, 560] on div at bounding box center [541, 396] width 1000 height 522
drag, startPoint x: 602, startPoint y: 589, endPoint x: 605, endPoint y: 458, distance: 130.9
click at [605, 458] on div at bounding box center [541, 396] width 1000 height 522
drag, startPoint x: 620, startPoint y: 523, endPoint x: 593, endPoint y: 422, distance: 104.2
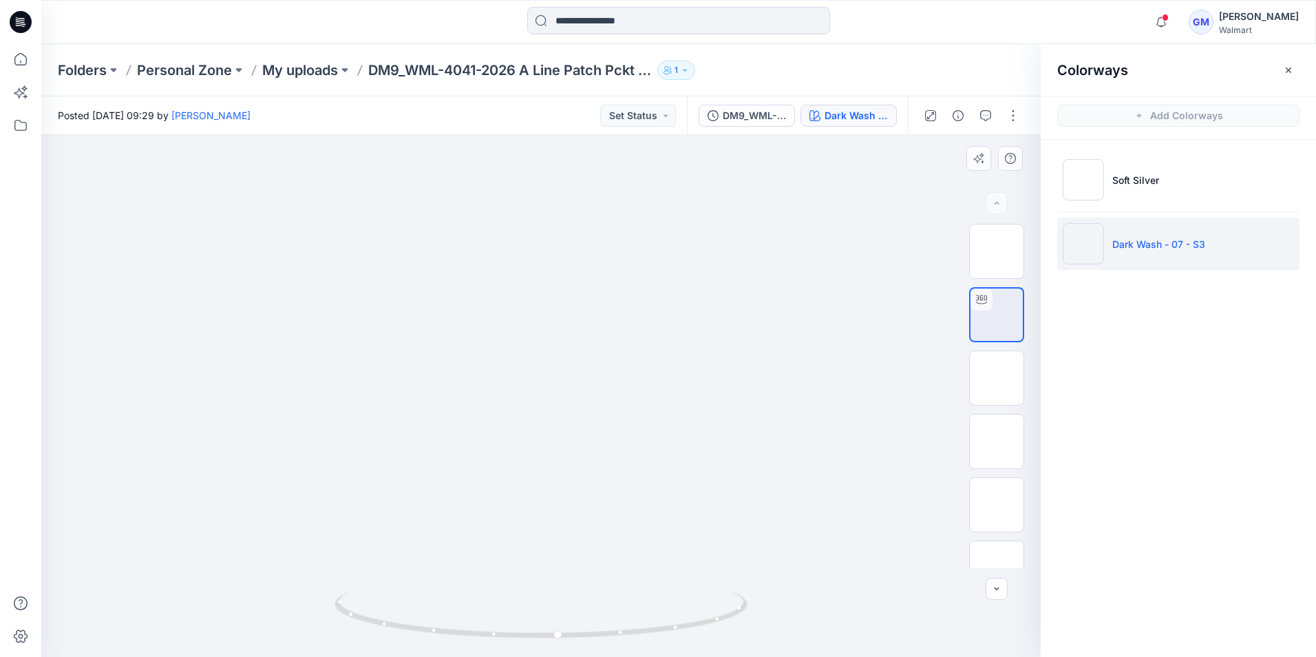
drag, startPoint x: 622, startPoint y: 306, endPoint x: 623, endPoint y: 383, distance: 76.4
drag, startPoint x: 642, startPoint y: 341, endPoint x: 642, endPoint y: 499, distance: 158.4
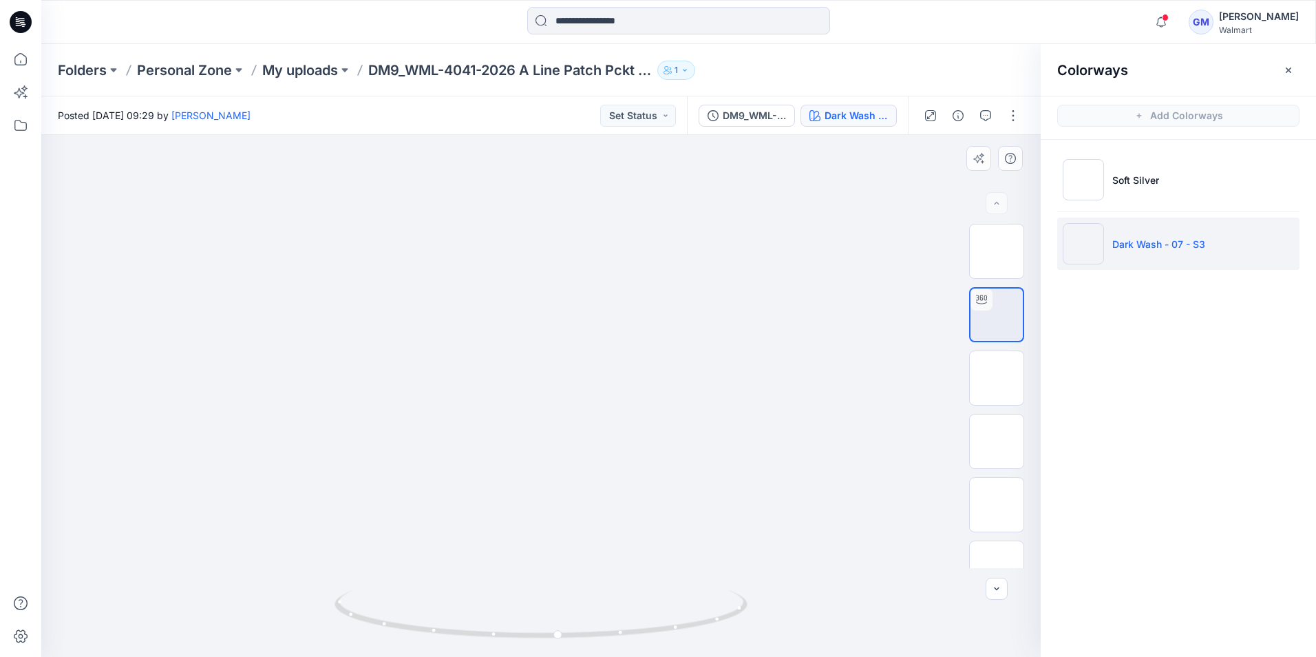
drag, startPoint x: 638, startPoint y: 424, endPoint x: 642, endPoint y: 446, distance: 22.3
drag, startPoint x: 621, startPoint y: 435, endPoint x: 621, endPoint y: 451, distance: 15.8
drag, startPoint x: 621, startPoint y: 451, endPoint x: 621, endPoint y: 439, distance: 12.4
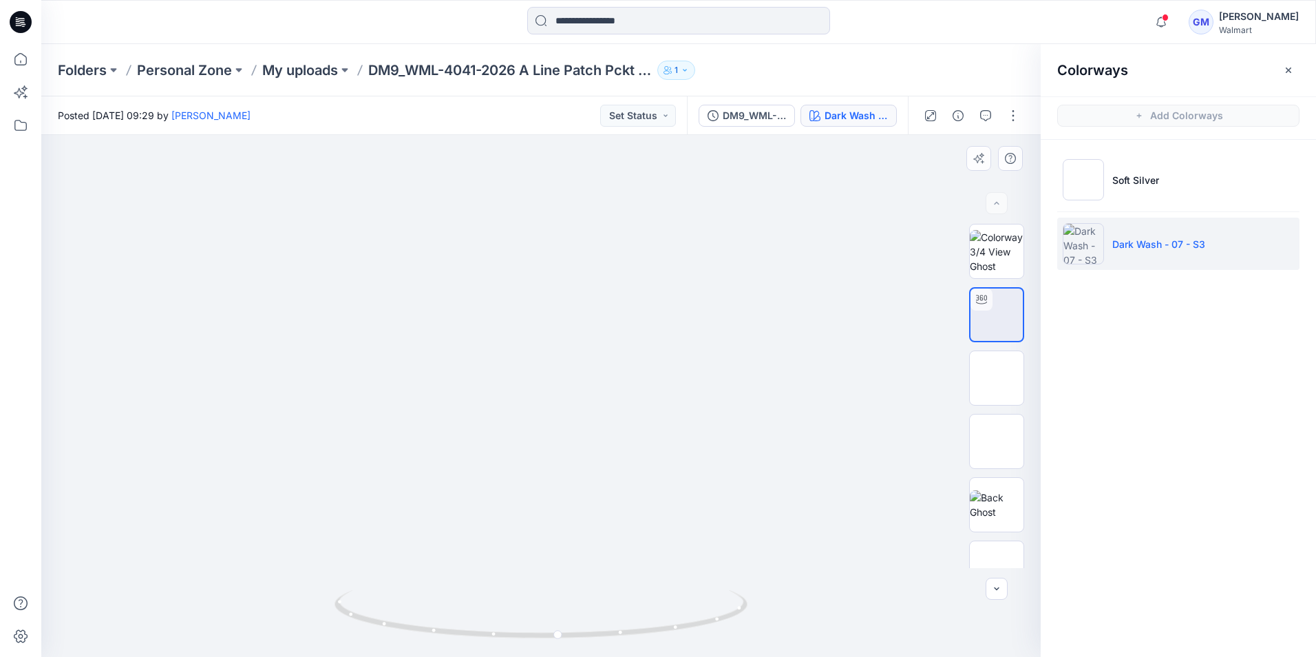
click at [621, 439] on img at bounding box center [546, 128] width 1272 height 1057
drag, startPoint x: 729, startPoint y: 613, endPoint x: 353, endPoint y: 547, distance: 381.8
click at [353, 547] on div at bounding box center [541, 396] width 1000 height 522
drag, startPoint x: 591, startPoint y: 470, endPoint x: 592, endPoint y: 494, distance: 24.1
click at [592, 494] on img at bounding box center [550, 219] width 1460 height 1460
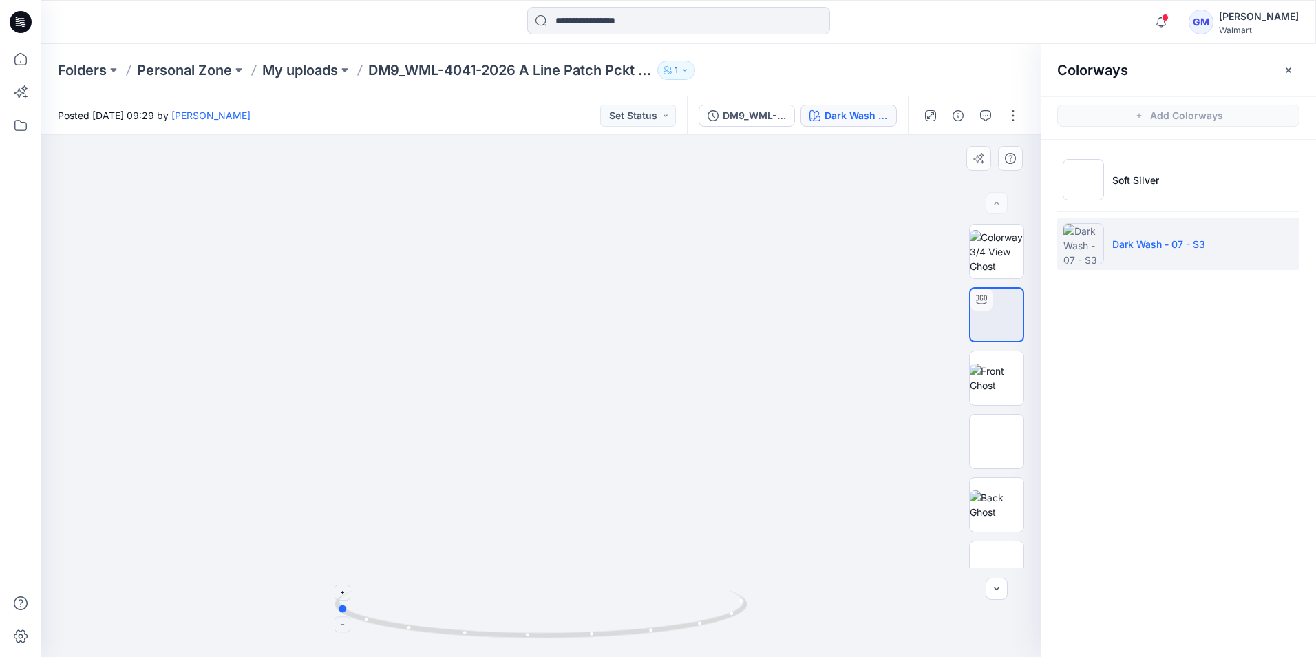
drag, startPoint x: 620, startPoint y: 638, endPoint x: 360, endPoint y: 604, distance: 262.4
click at [360, 604] on icon at bounding box center [543, 616] width 417 height 52
drag, startPoint x: 551, startPoint y: 470, endPoint x: 554, endPoint y: 477, distance: 8.1
click at [554, 477] on img at bounding box center [553, 227] width 1460 height 1460
drag, startPoint x: 587, startPoint y: 637, endPoint x: 817, endPoint y: 579, distance: 237.8
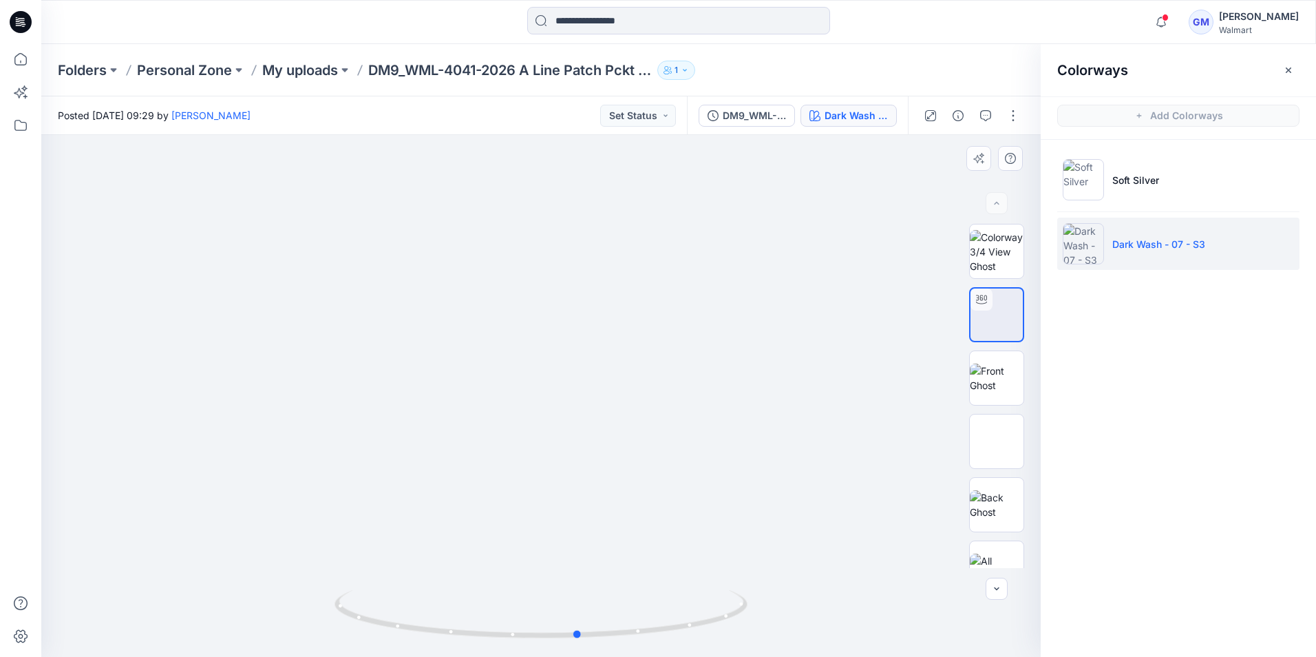
click at [817, 579] on div at bounding box center [541, 396] width 1000 height 522
drag, startPoint x: 749, startPoint y: 224, endPoint x: 594, endPoint y: 485, distance: 303.2
click at [594, 485] on img at bounding box center [423, 268] width 2773 height 2773
drag, startPoint x: 481, startPoint y: 454, endPoint x: 571, endPoint y: 651, distance: 216.6
click at [571, 651] on div at bounding box center [541, 396] width 1000 height 522
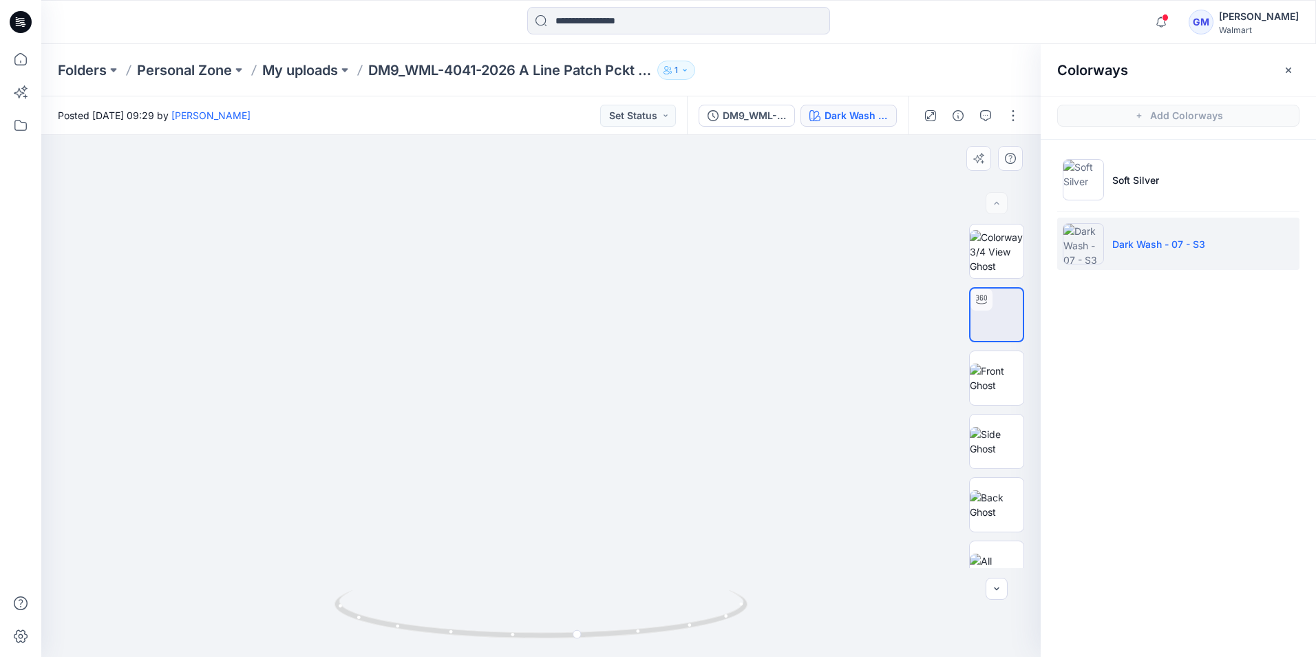
drag, startPoint x: 579, startPoint y: 505, endPoint x: 590, endPoint y: 569, distance: 65.7
click at [590, 569] on img at bounding box center [522, 527] width 2820 height 2820
drag, startPoint x: 611, startPoint y: 558, endPoint x: 642, endPoint y: 321, distance: 239.6
click at [642, 321] on img at bounding box center [553, 290] width 2820 height 2820
click at [17, 56] on icon at bounding box center [20, 59] width 12 height 12
